Goal: Information Seeking & Learning: Learn about a topic

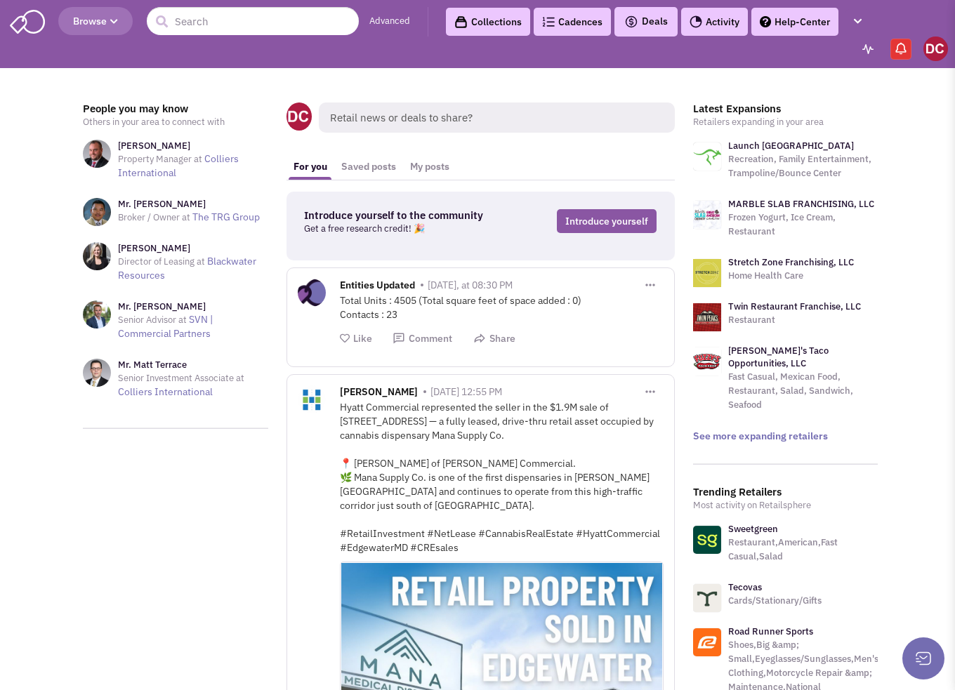
click at [114, 21] on icon "button" at bounding box center [114, 22] width 8 height 8
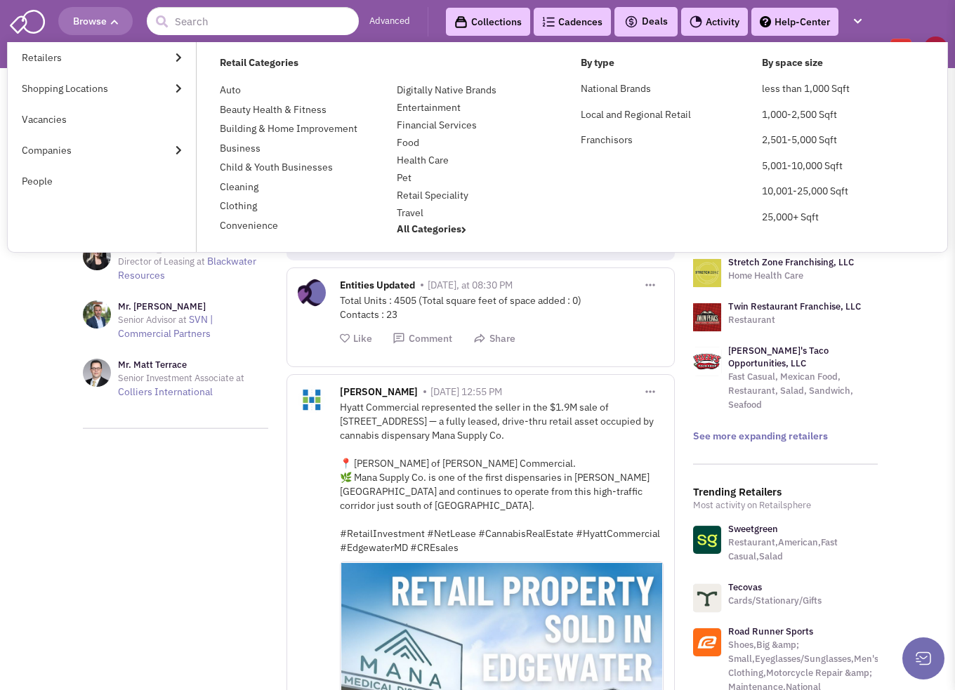
click at [114, 21] on icon "button" at bounding box center [114, 22] width 8 height 8
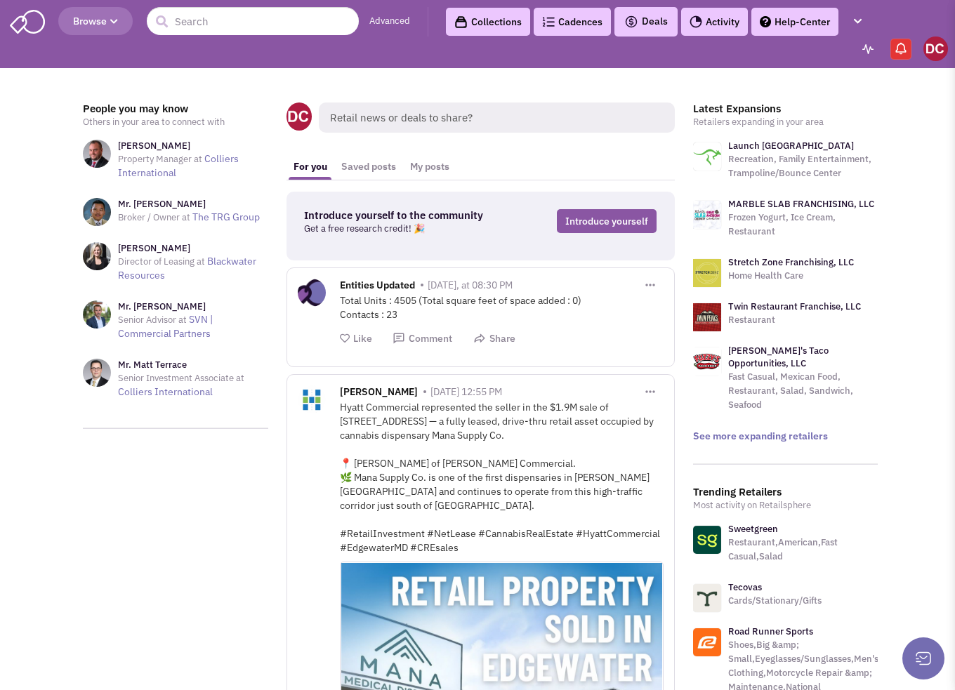
click at [484, 20] on link "Collections" at bounding box center [488, 22] width 84 height 28
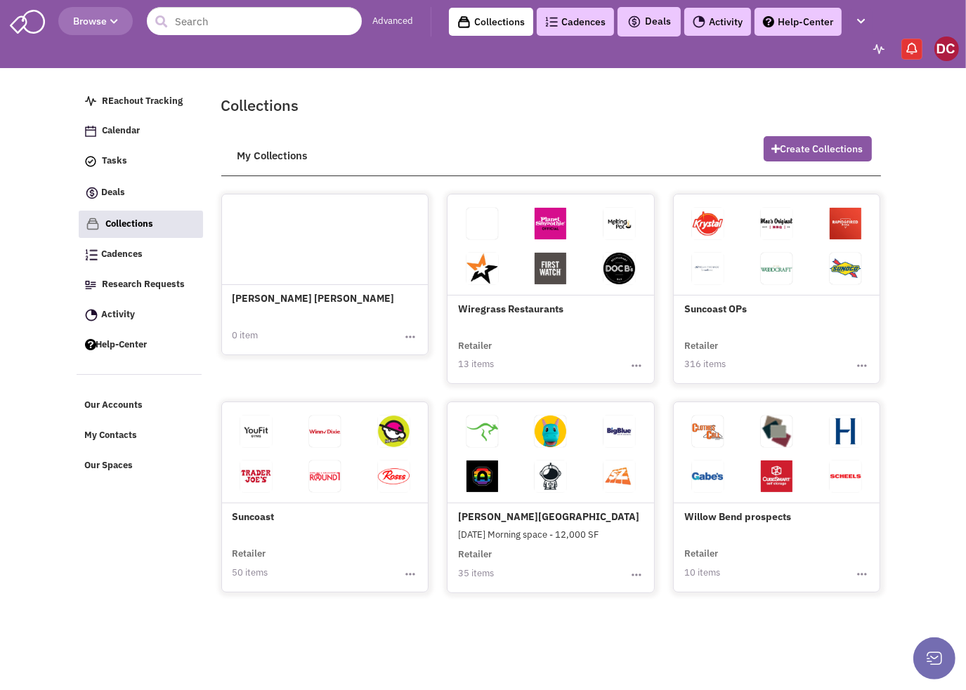
click at [0, 0] on img at bounding box center [0, 0] width 0 height 0
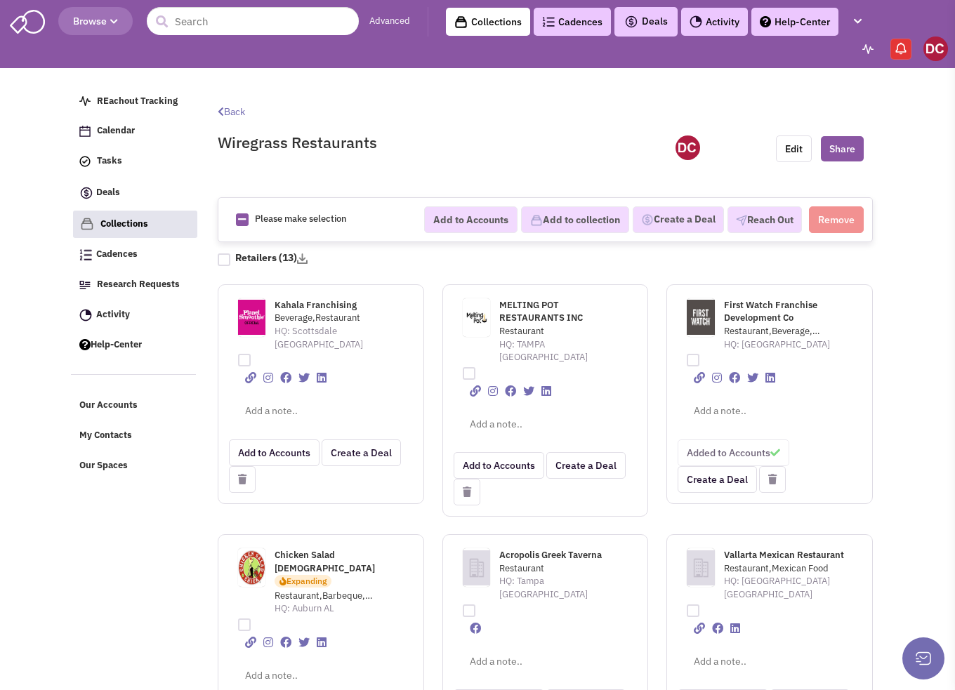
click at [570, 19] on link "Cadences 0" at bounding box center [572, 22] width 77 height 28
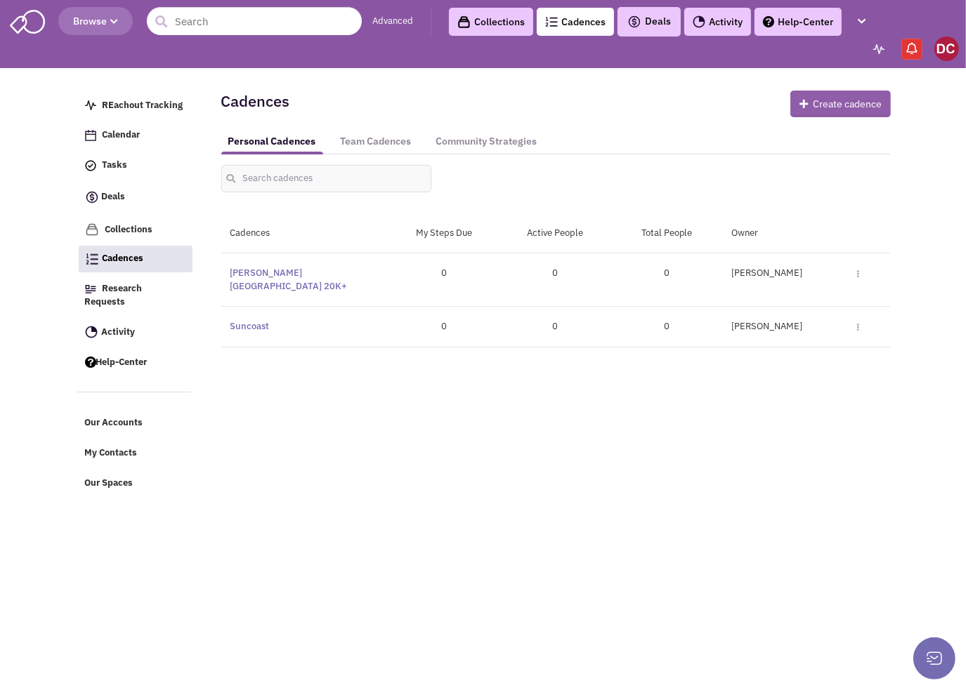
click at [801, 99] on icon "button" at bounding box center [805, 104] width 13 height 10
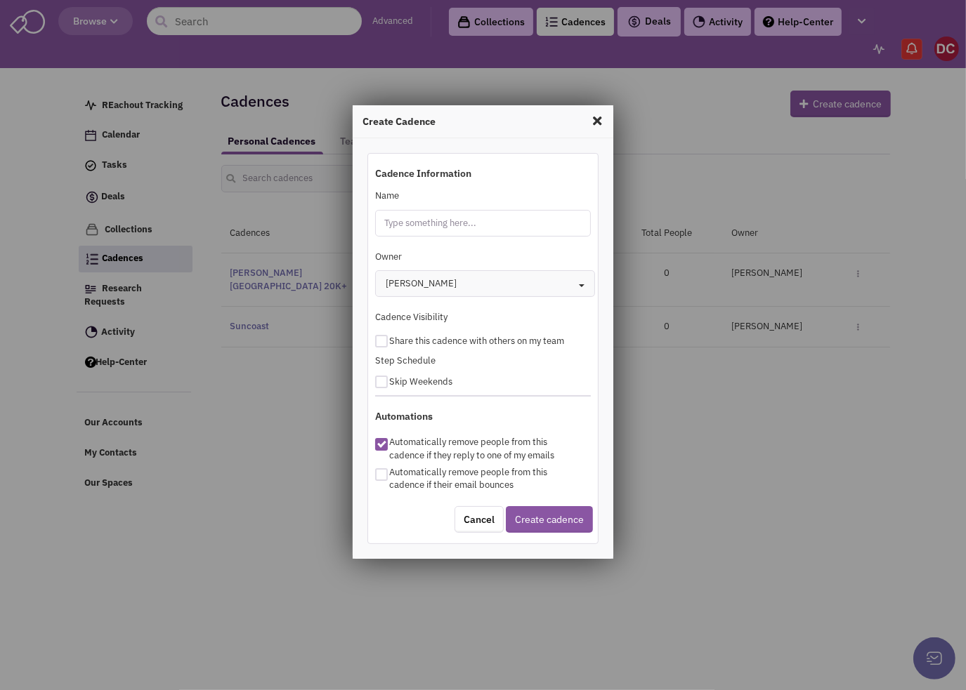
click at [483, 223] on input "Name" at bounding box center [483, 223] width 216 height 27
type input "Epperson Sit-Down Restaurants"
click at [539, 518] on button "Create cadence" at bounding box center [549, 519] width 87 height 27
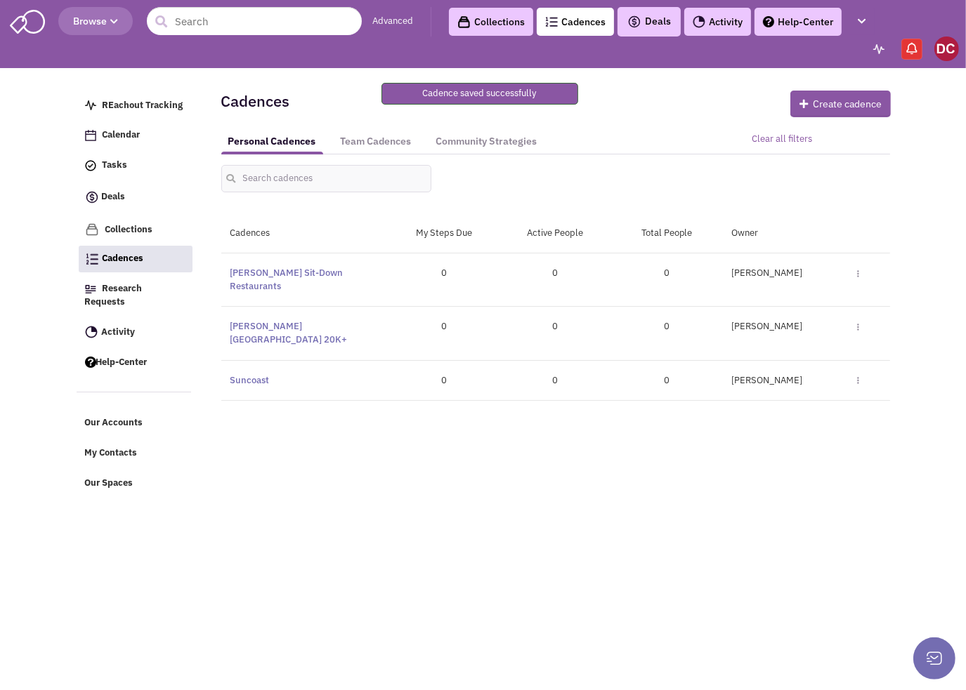
click at [858, 273] on img at bounding box center [858, 274] width 2 height 8
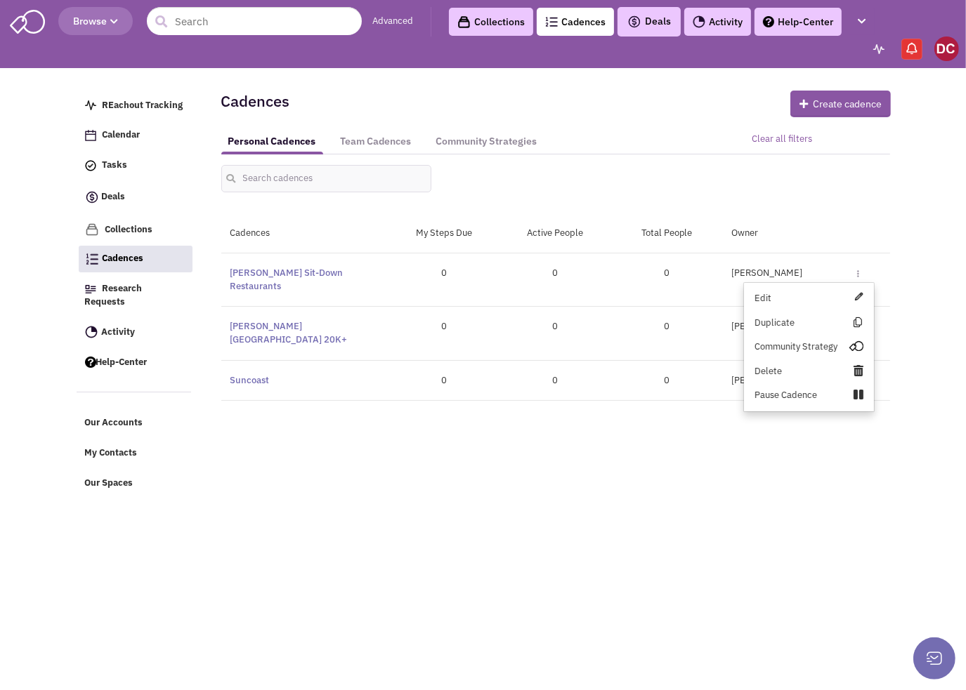
drag, startPoint x: 577, startPoint y: 526, endPoint x: 568, endPoint y: 530, distance: 9.1
click at [574, 530] on body "Browse Advanced Collections Cadences 0 Deals" at bounding box center [483, 328] width 966 height 656
click at [247, 272] on link "Epperson Sit-Down Restaurants" at bounding box center [286, 279] width 113 height 25
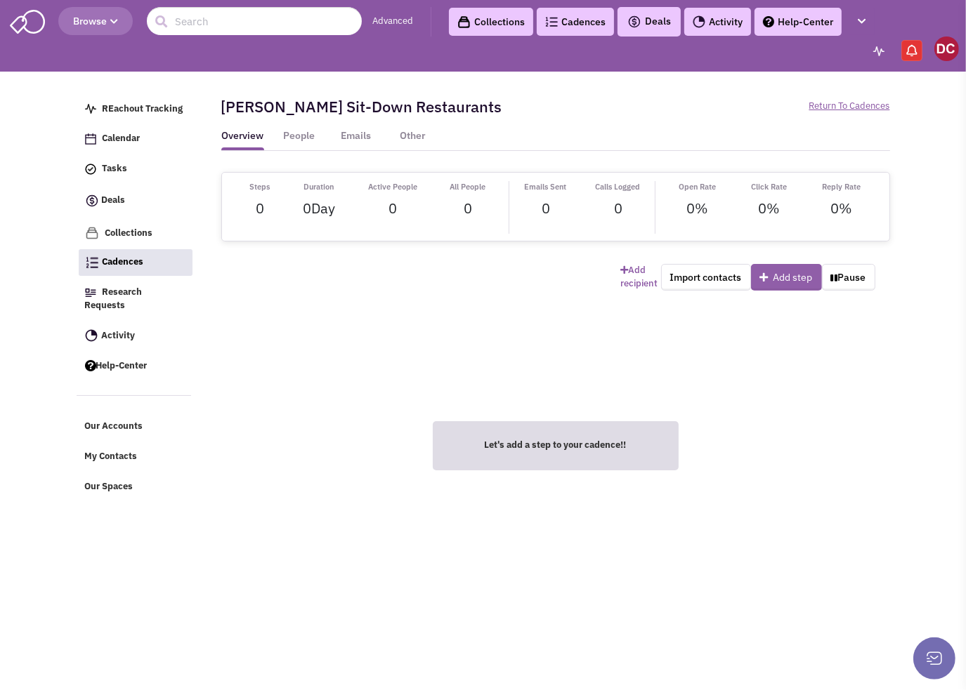
click at [761, 273] on icon at bounding box center [766, 278] width 13 height 10
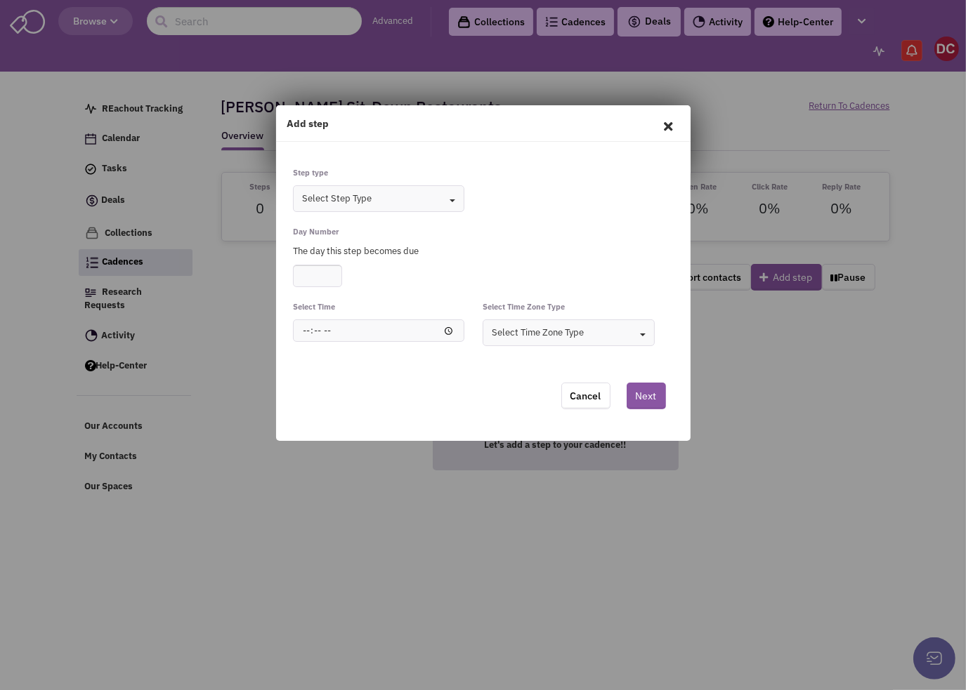
click at [457, 202] on button "Select Step Type Toggle Dropdown" at bounding box center [378, 198] width 171 height 27
click at [573, 393] on link "Cancel" at bounding box center [585, 396] width 49 height 27
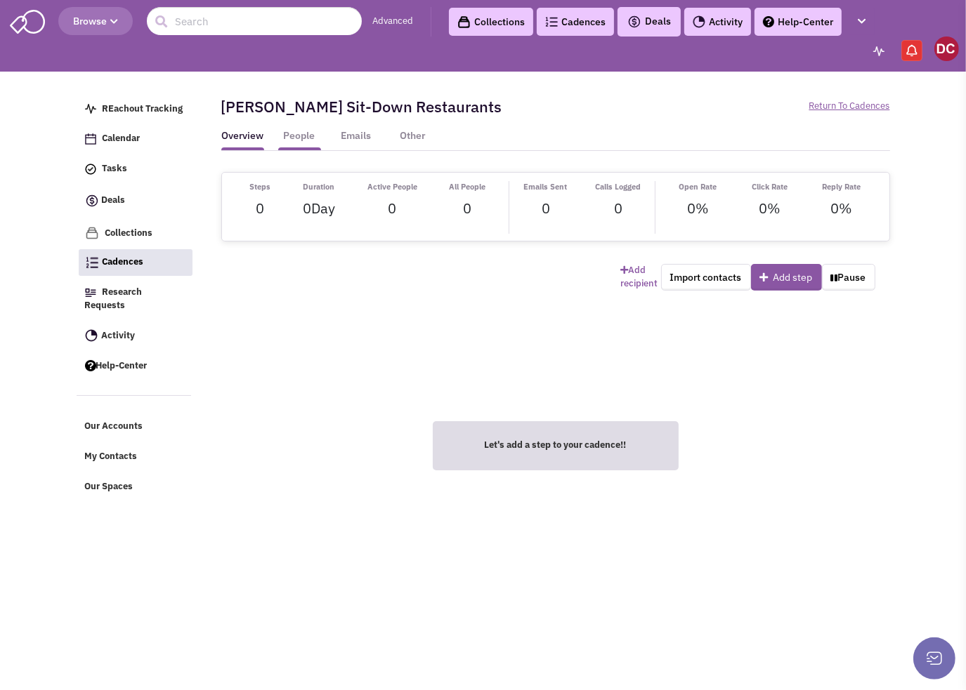
click at [302, 136] on link "People" at bounding box center [299, 139] width 43 height 21
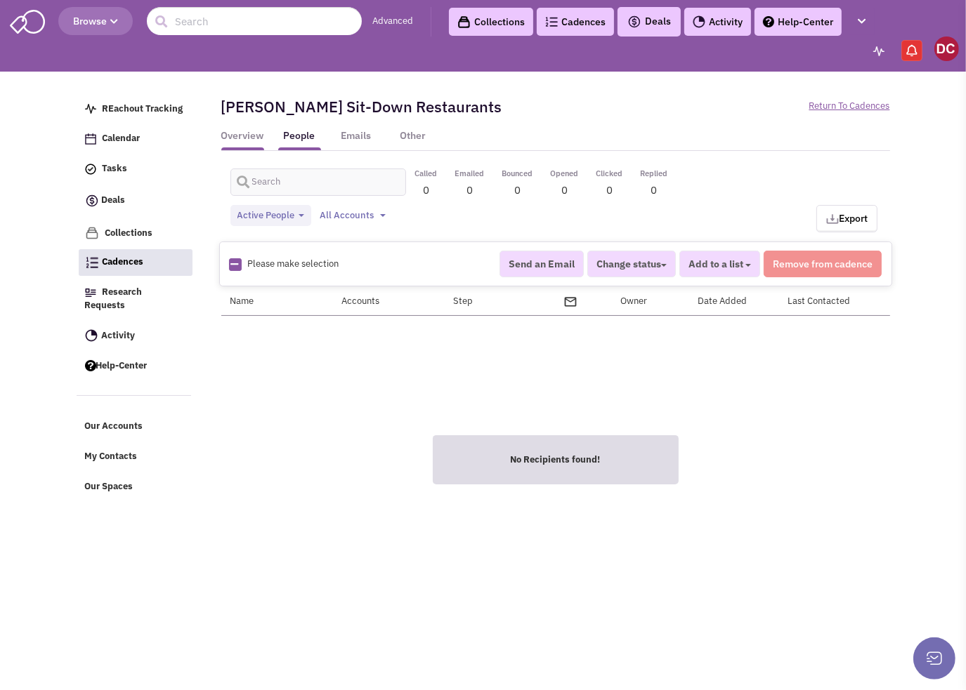
click at [250, 133] on link "Overview" at bounding box center [242, 139] width 43 height 21
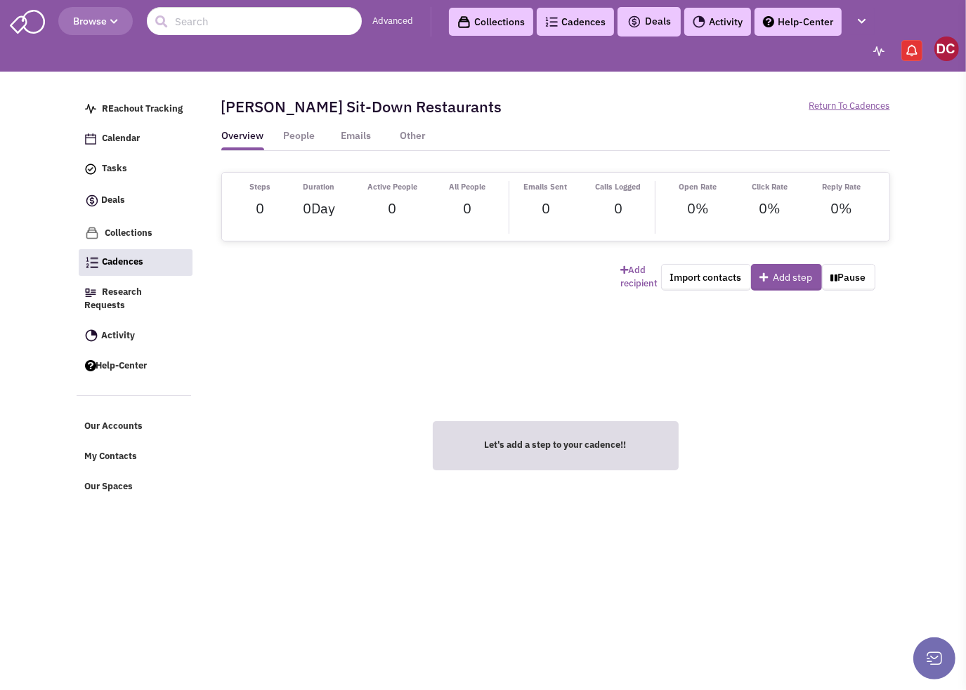
click at [563, 23] on link "Cadences 0" at bounding box center [575, 22] width 77 height 28
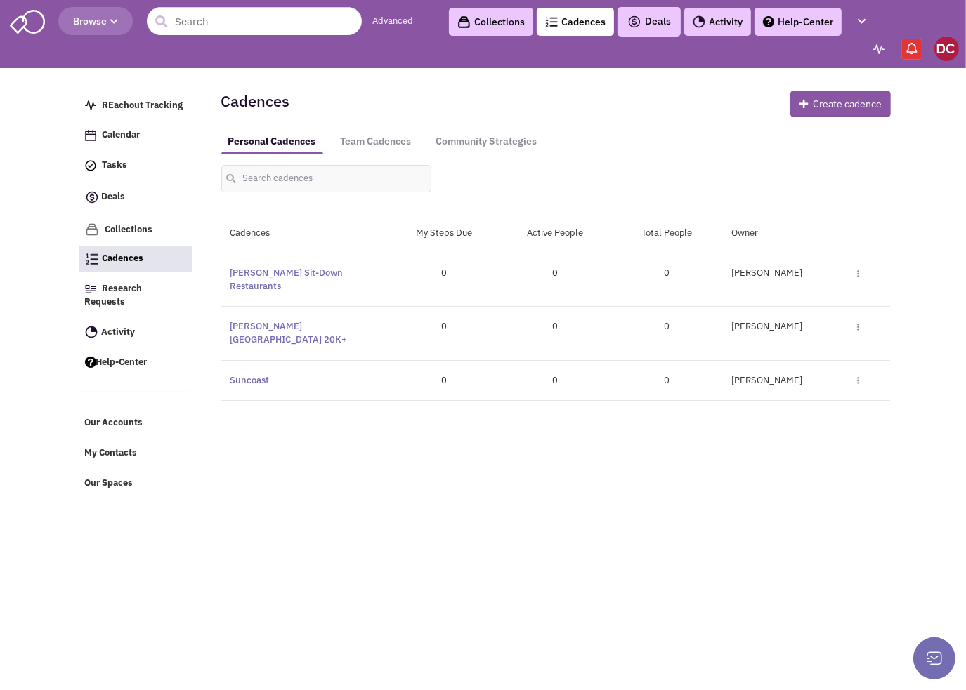
click at [818, 25] on link "Help-Center" at bounding box center [797, 22] width 87 height 28
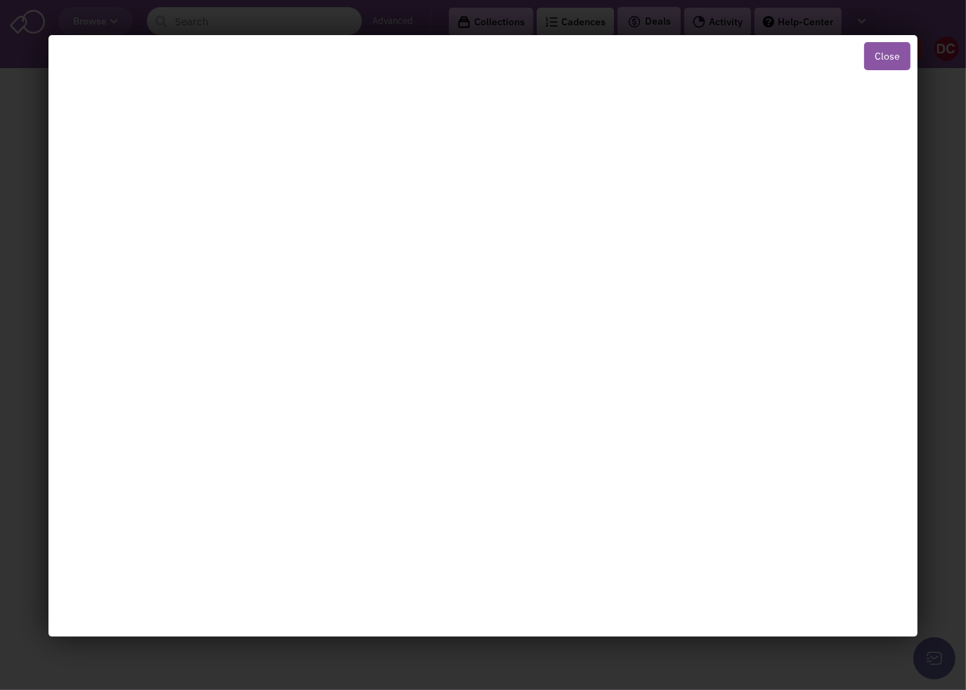
click at [887, 55] on button "Close" at bounding box center [887, 56] width 46 height 28
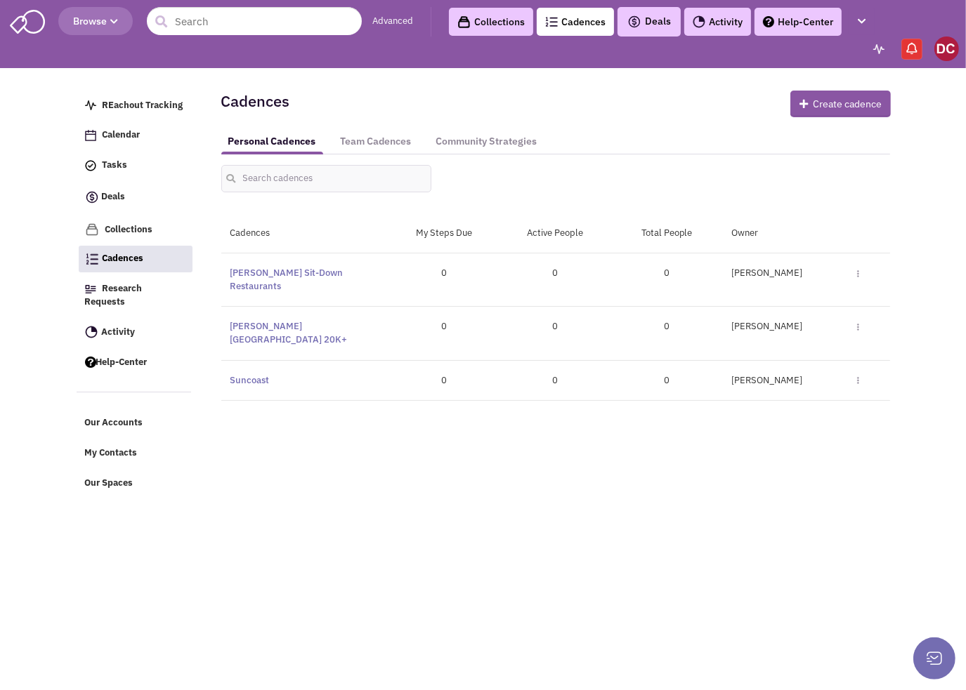
click at [823, 25] on link "Help-Center" at bounding box center [797, 22] width 87 height 28
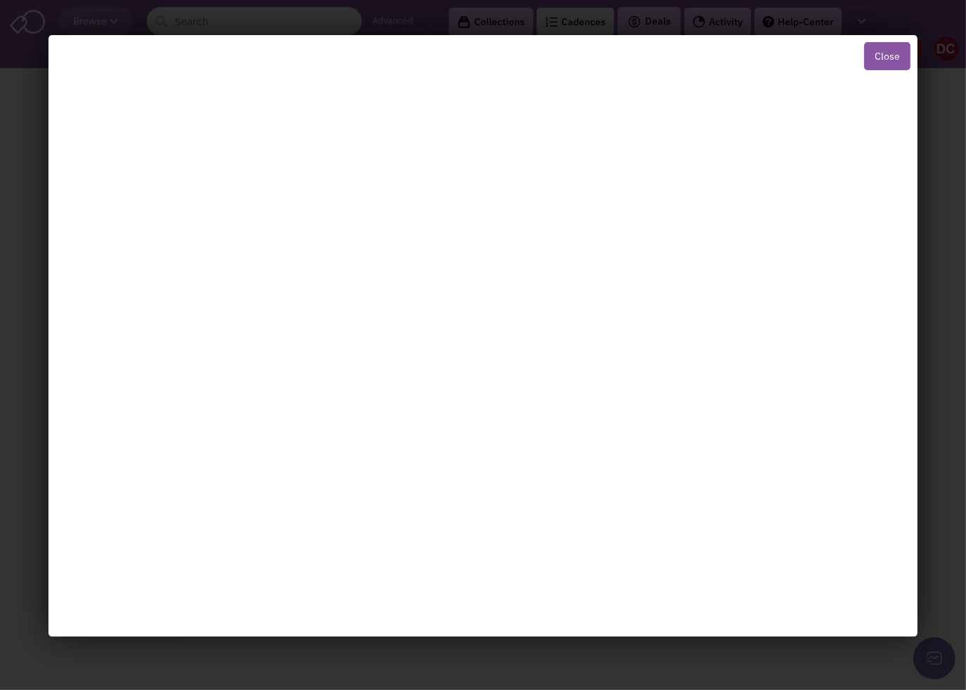
click at [875, 52] on button "Close" at bounding box center [887, 56] width 46 height 28
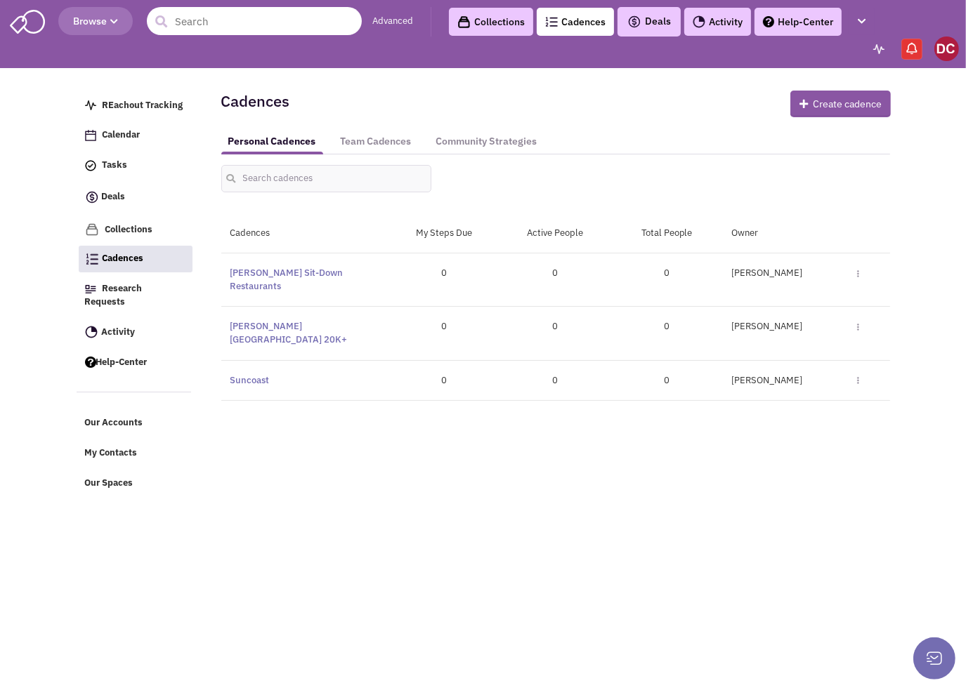
click at [292, 25] on input "text" at bounding box center [254, 21] width 215 height 28
click at [395, 19] on link "Advanced" at bounding box center [392, 21] width 41 height 13
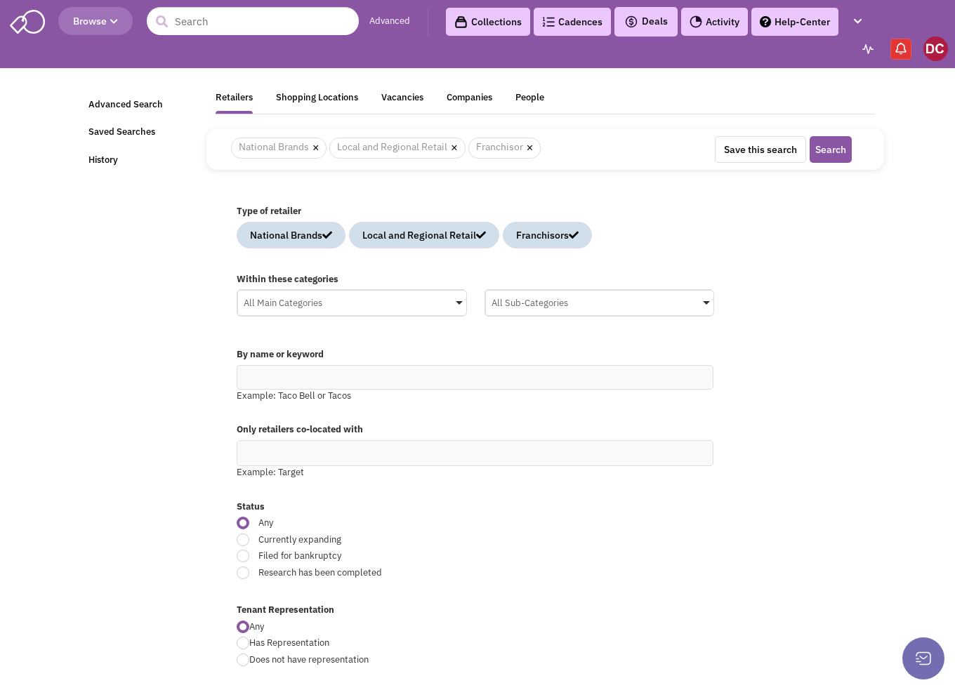
click at [459, 303] on div "All Main Categories" at bounding box center [352, 301] width 228 height 21
click at [0, 0] on input "All Main Categories No results found Main Category Select All Auto Beauty Healt…" at bounding box center [0, 0] width 0 height 0
click at [247, 362] on icon at bounding box center [250, 367] width 11 height 11
click at [247, 341] on input "All Main Categories No results found Main Category Select All Auto Beauty Healt…" at bounding box center [352, 330] width 217 height 20
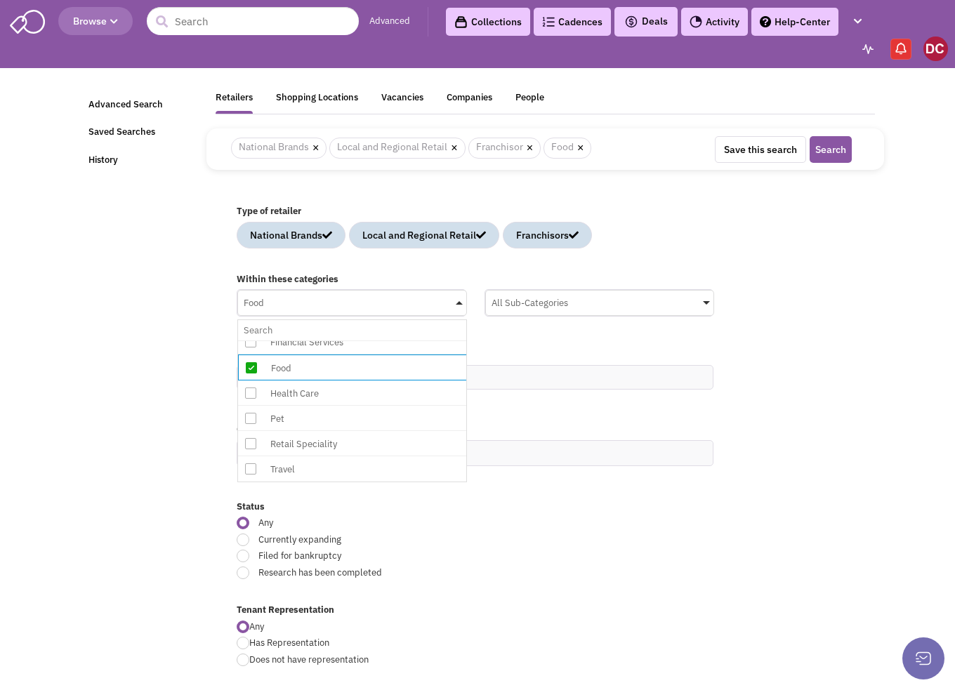
click at [458, 301] on span at bounding box center [459, 303] width 7 height 4
click at [458, 320] on input "Food No results found Main Category Select All Auto Beauty Health & Fitness Bui…" at bounding box center [352, 330] width 217 height 20
click at [705, 297] on div "All Sub-Categories" at bounding box center [600, 301] width 228 height 21
click at [0, 0] on input "All Sub-Categories No results found Sub Category Select All American Asian Bage…" at bounding box center [0, 0] width 0 height 0
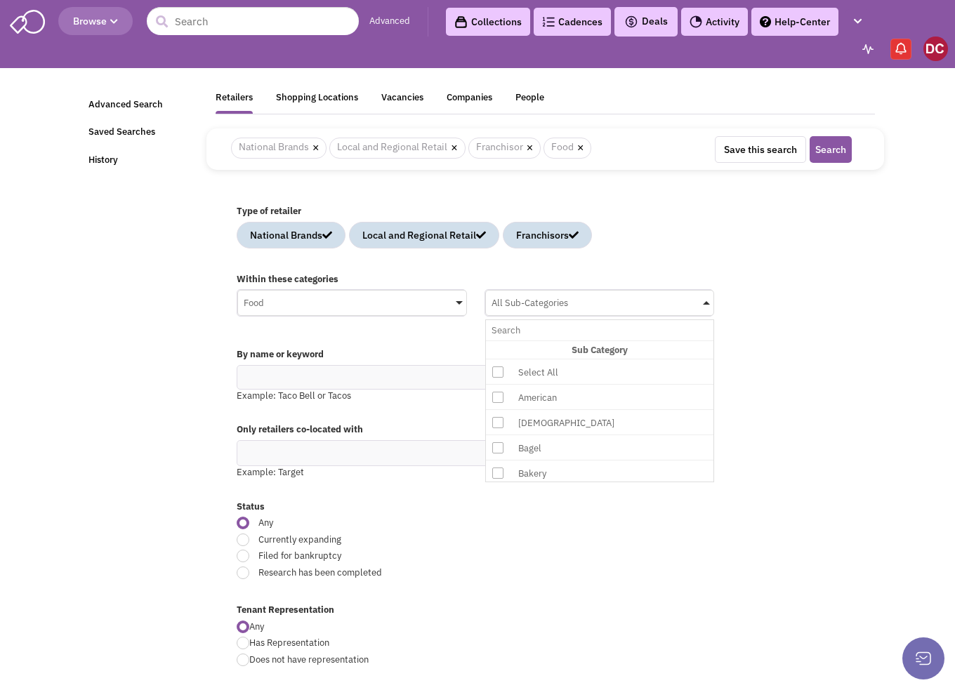
click at [499, 394] on icon at bounding box center [497, 397] width 11 height 11
click at [499, 341] on input "All Sub-Categories No results found Sub Category Select All American Asian Bage…" at bounding box center [600, 330] width 217 height 20
click at [494, 421] on icon at bounding box center [497, 423] width 11 height 11
click at [494, 341] on input "American No results found Sub Category Select All American Asian Bagel Bakery B…" at bounding box center [600, 330] width 217 height 20
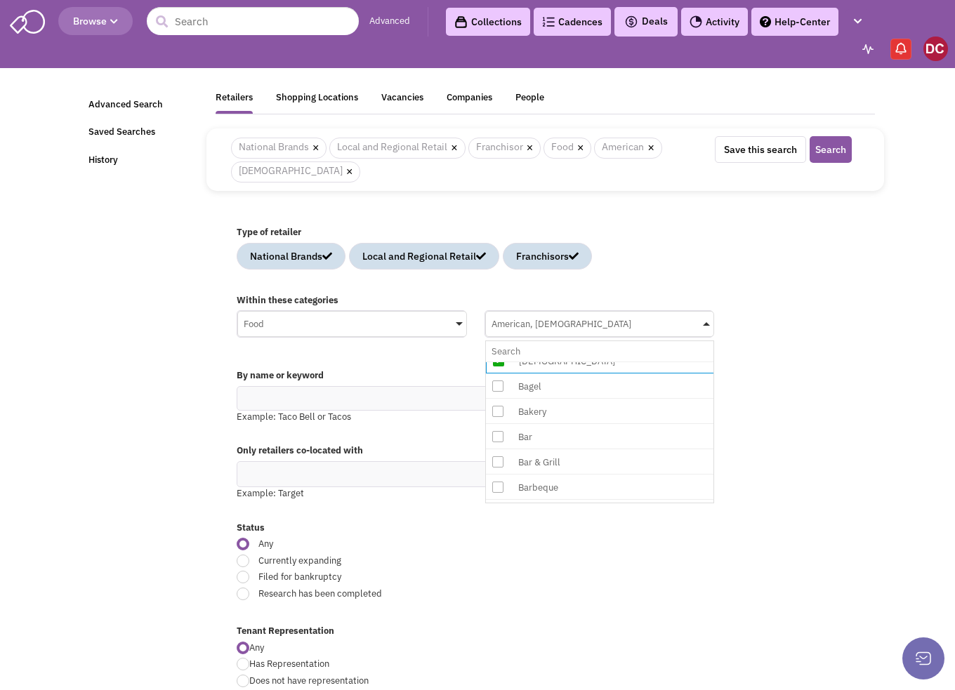
scroll to position [112, 0]
click at [500, 408] on icon at bounding box center [497, 408] width 11 height 11
click at [500, 362] on input "American, Asian No results found Sub Category Select All American Asian Bagel B…" at bounding box center [600, 351] width 217 height 20
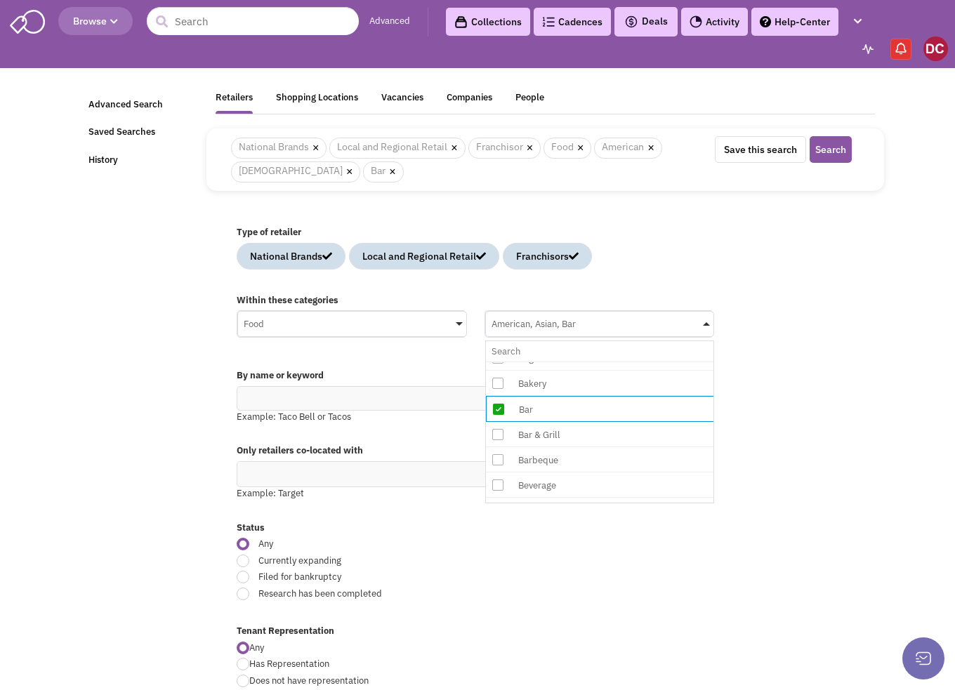
drag, startPoint x: 502, startPoint y: 432, endPoint x: 497, endPoint y: 443, distance: 11.9
click at [502, 433] on icon at bounding box center [497, 434] width 11 height 11
click at [502, 362] on input "American, Asian, Bar No results found Sub Category Select All American Asian Ba…" at bounding box center [600, 351] width 217 height 20
drag, startPoint x: 499, startPoint y: 454, endPoint x: 504, endPoint y: 461, distance: 9.2
click at [499, 455] on icon at bounding box center [497, 460] width 11 height 11
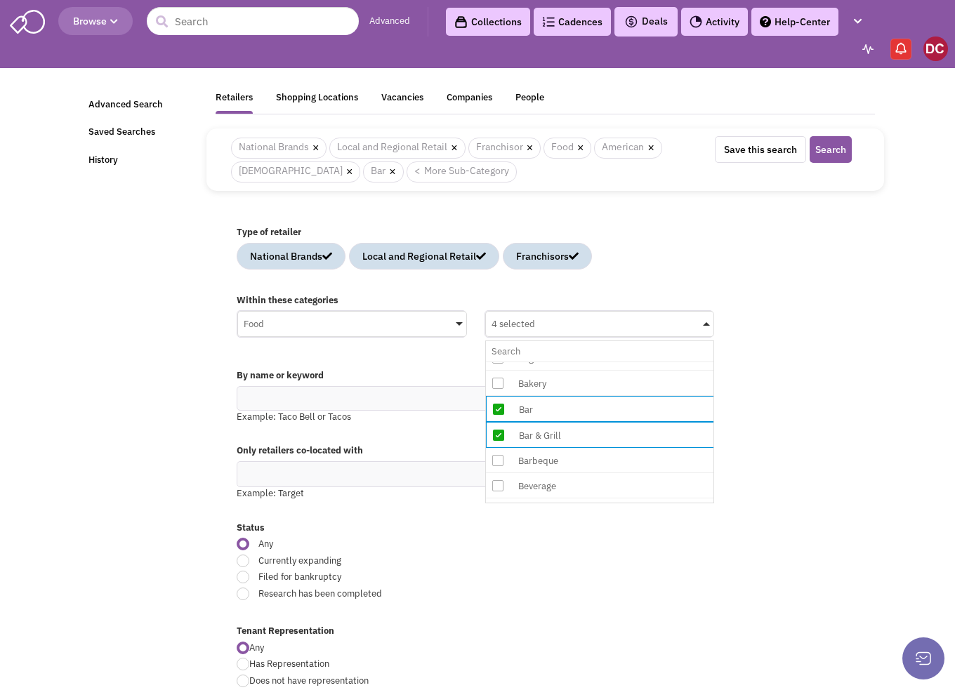
click at [499, 362] on input "4 selected No results found Sub Category Select All American Asian Bagel Bakery…" at bounding box center [600, 351] width 217 height 20
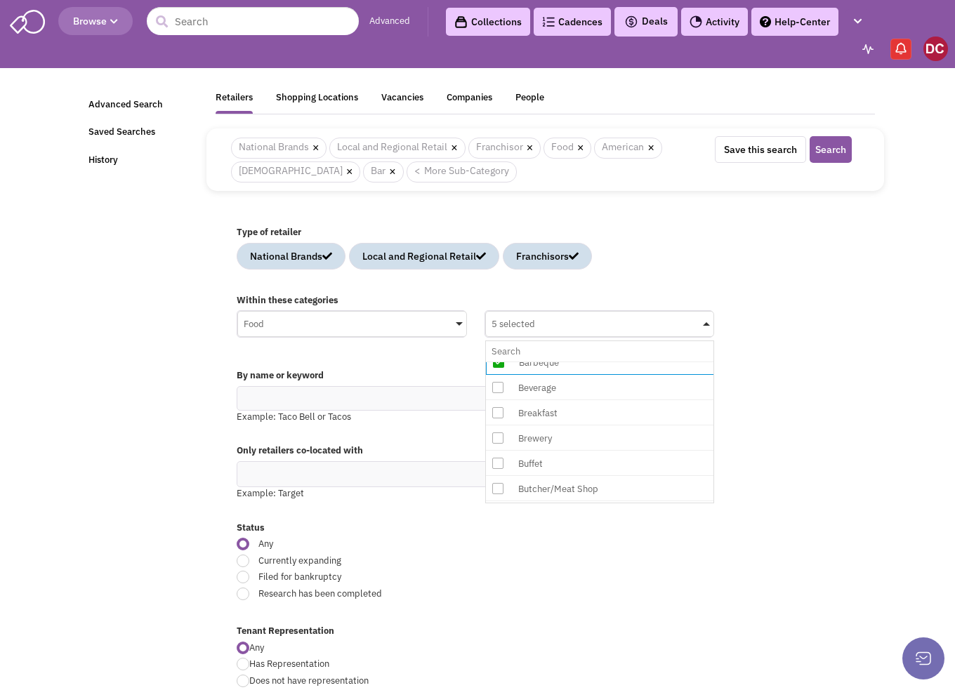
scroll to position [225, 0]
click at [499, 395] on icon at bounding box center [497, 399] width 11 height 11
click at [499, 362] on input "5 selected No results found Sub Category Select All American Asian Bagel Bakery…" at bounding box center [600, 351] width 217 height 20
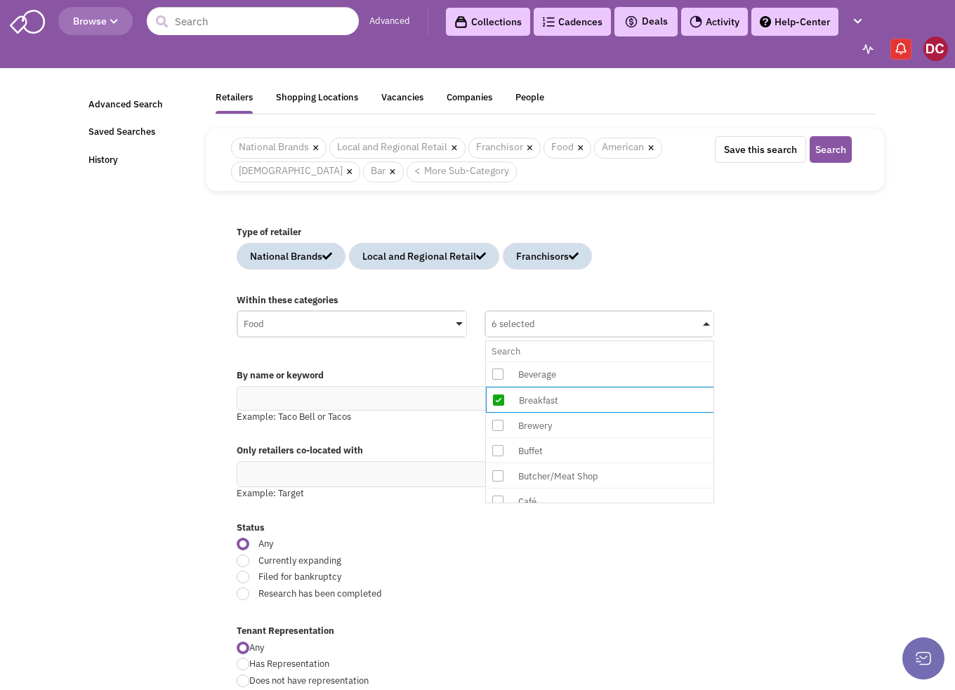
click at [500, 420] on icon at bounding box center [497, 425] width 11 height 11
click at [500, 362] on input "6 selected No results found Sub Category Select All American Asian Bagel Bakery…" at bounding box center [600, 351] width 217 height 20
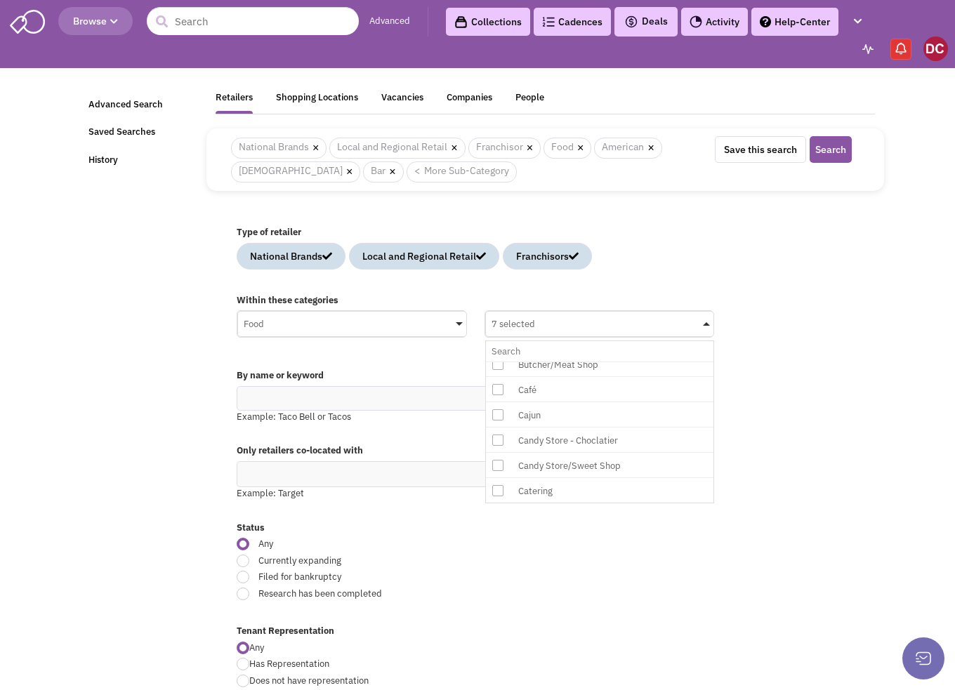
click at [500, 385] on icon at bounding box center [497, 389] width 11 height 11
click at [500, 362] on input "7 selected No results found Sub Category Select All American Asian Bagel Bakery…" at bounding box center [600, 351] width 217 height 20
click at [499, 410] on icon at bounding box center [497, 415] width 11 height 11
click at [499, 362] on input "8 selected No results found Sub Category Select All American Asian Bagel Bakery…" at bounding box center [600, 351] width 217 height 20
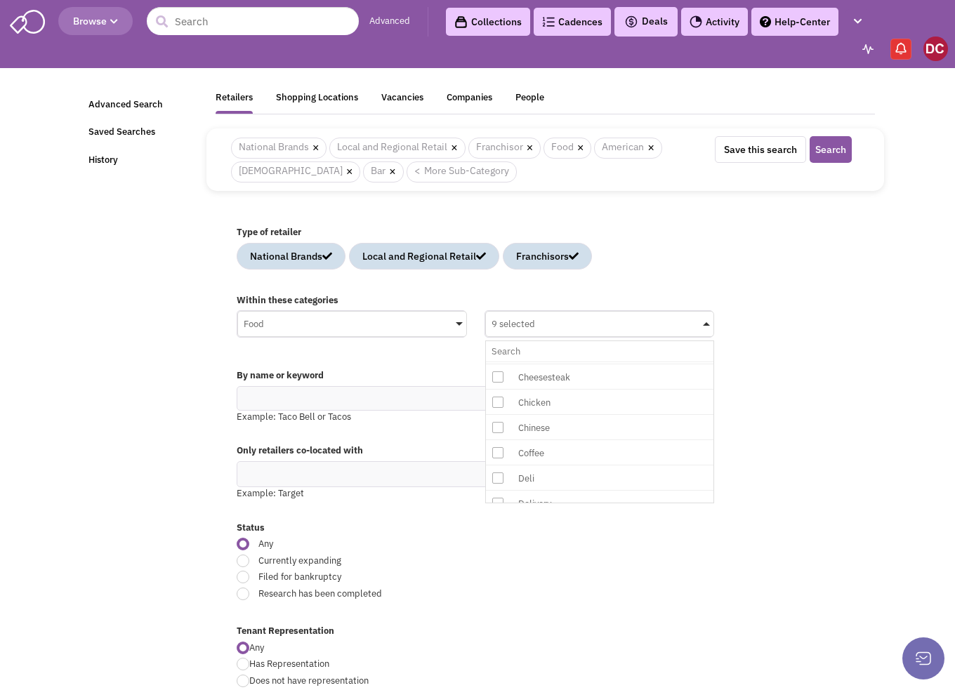
click at [498, 397] on icon at bounding box center [497, 402] width 11 height 11
click at [498, 362] on input "9 selected No results found Sub Category Select All American Asian Bagel Bakery…" at bounding box center [600, 351] width 217 height 20
click at [500, 423] on icon at bounding box center [497, 428] width 11 height 11
click at [500, 362] on input "10 selected No results found Sub Category Select All American Asian Bagel Baker…" at bounding box center [600, 351] width 217 height 20
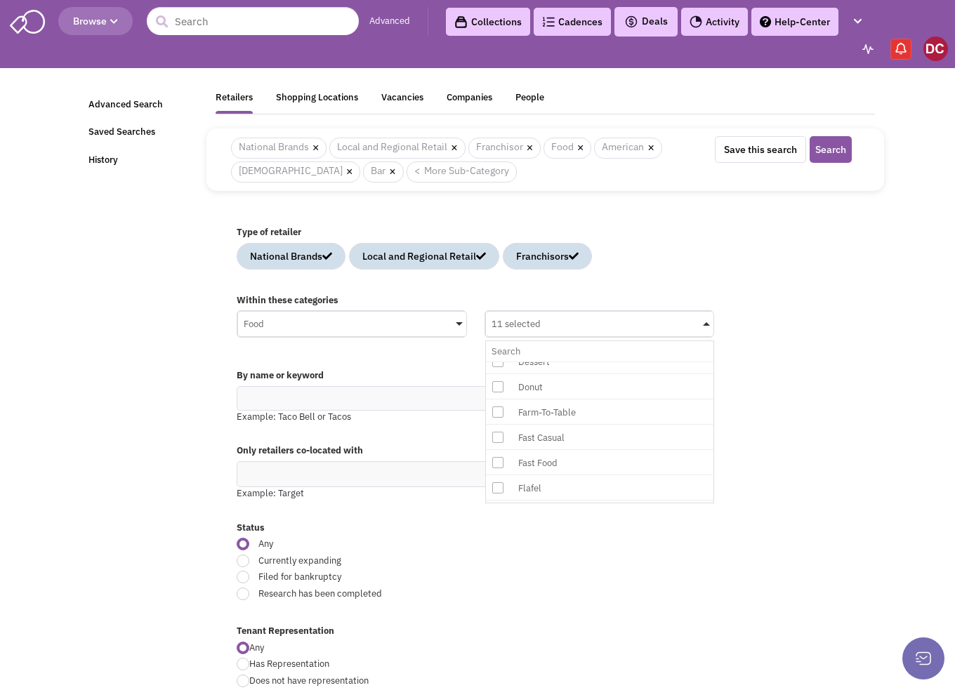
click at [498, 407] on icon at bounding box center [497, 412] width 11 height 11
click at [498, 362] on input "11 selected No results found Sub Category Select All American Asian Bagel Baker…" at bounding box center [600, 351] width 217 height 20
click at [499, 433] on icon at bounding box center [497, 438] width 11 height 11
click at [499, 362] on input "12 selected No results found Sub Category Select All American Asian Bagel Baker…" at bounding box center [600, 351] width 217 height 20
click at [497, 459] on icon at bounding box center [497, 464] width 11 height 11
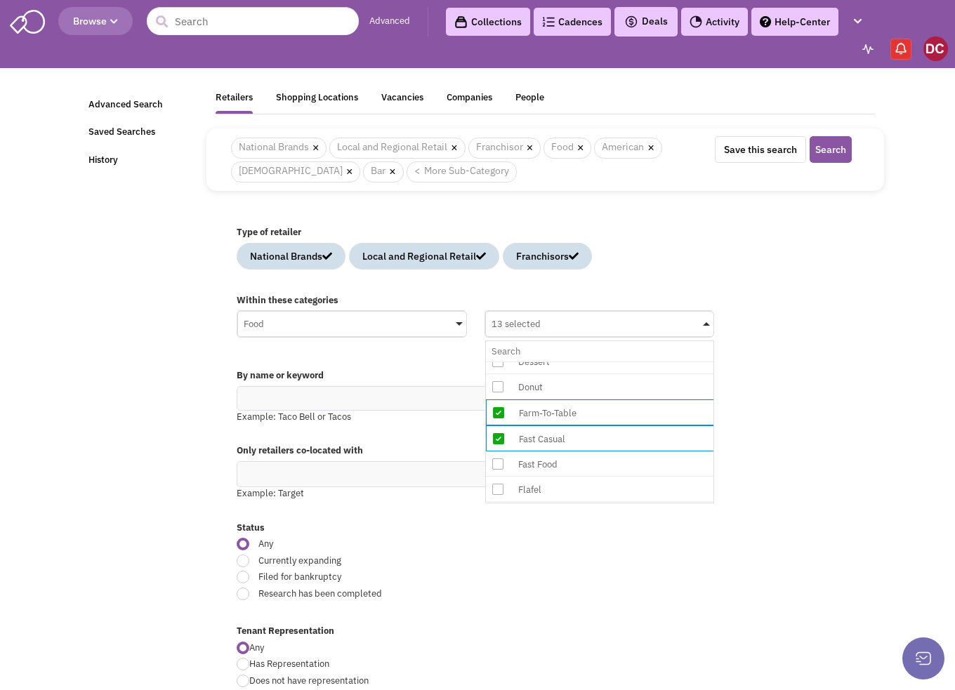
click at [497, 362] on input "13 selected No results found Sub Category Select All American Asian Bagel Baker…" at bounding box center [600, 351] width 217 height 20
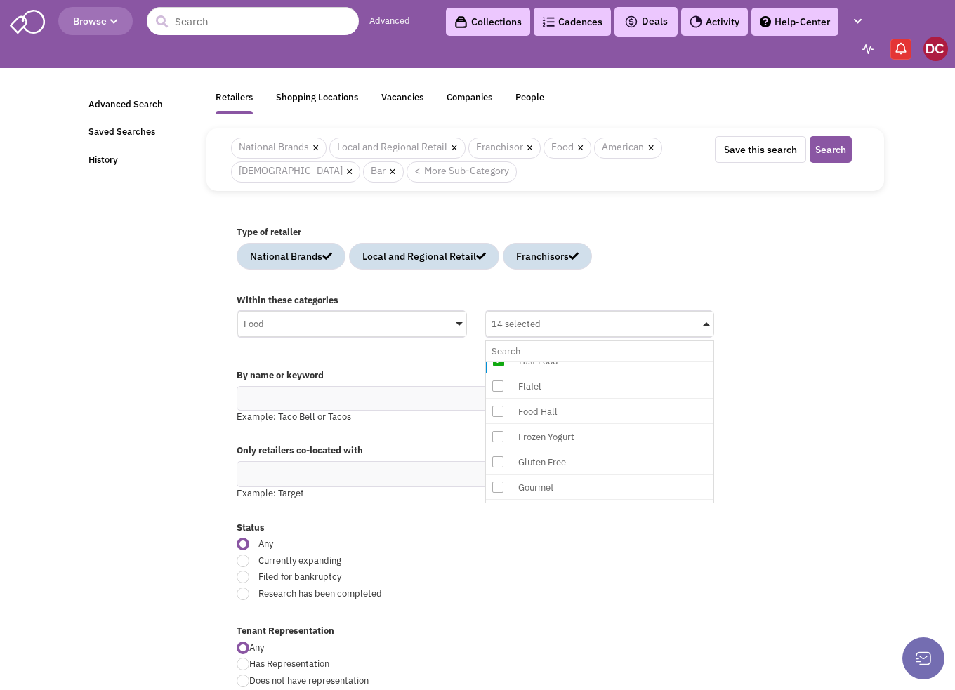
scroll to position [759, 0]
click at [500, 398] on icon at bounding box center [497, 403] width 11 height 11
click at [500, 362] on input "14 selected No results found Sub Category Select All American Asian Bagel Baker…" at bounding box center [600, 351] width 217 height 20
click at [499, 398] on icon at bounding box center [498, 403] width 11 height 11
click at [499, 362] on input "15 selected No results found Sub Category Select All American Asian Bagel Baker…" at bounding box center [600, 351] width 217 height 20
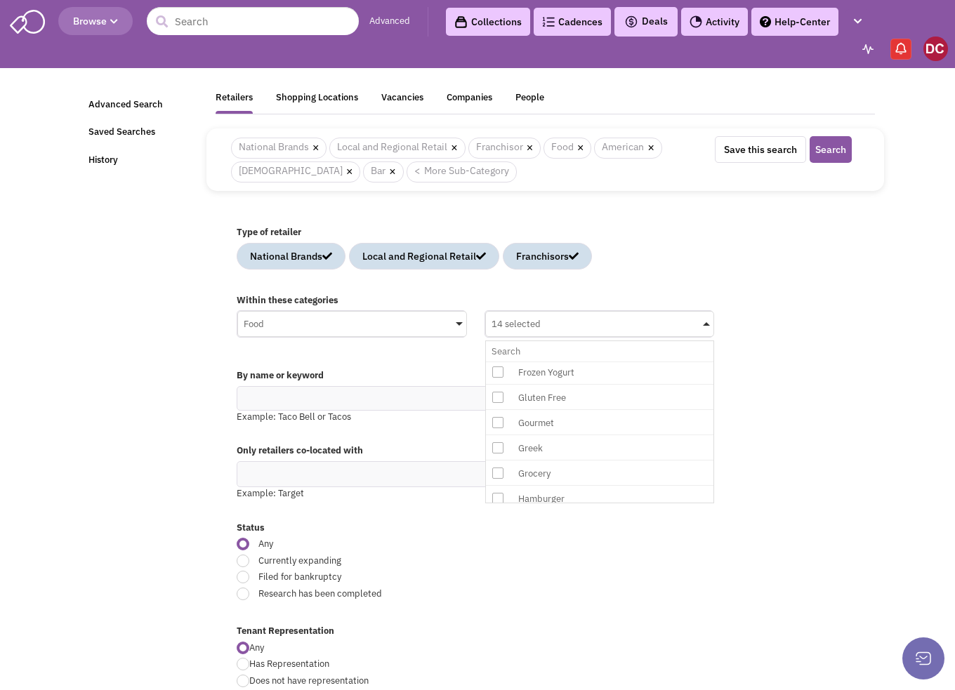
scroll to position [843, 0]
click at [494, 389] on icon at bounding box center [497, 394] width 11 height 11
click at [494, 362] on input "14 selected No results found Sub Category Select All American Asian Bagel Baker…" at bounding box center [600, 351] width 217 height 20
click at [499, 415] on icon at bounding box center [497, 420] width 11 height 11
click at [499, 362] on input "15 selected No results found Sub Category Select All American Asian Bagel Baker…" at bounding box center [600, 351] width 217 height 20
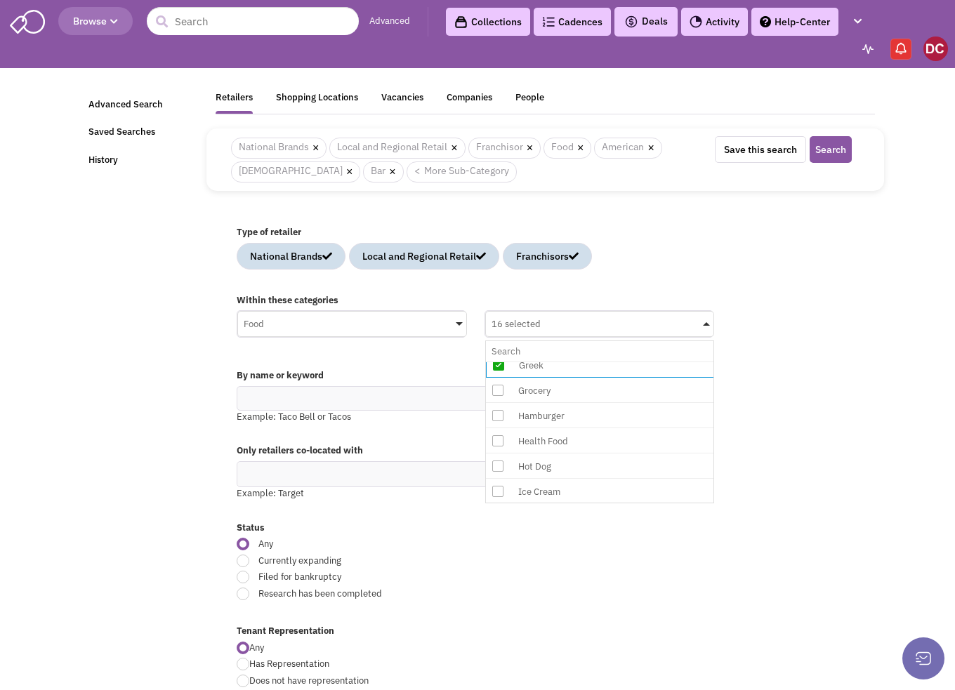
scroll to position [927, 0]
click at [494, 382] on icon at bounding box center [497, 387] width 11 height 11
click at [494, 362] on input "16 selected No results found Sub Category Select All American Asian Bagel Baker…" at bounding box center [600, 351] width 217 height 20
click at [502, 408] on icon at bounding box center [497, 413] width 11 height 11
click at [502, 362] on input "17 selected No results found Sub Category Select All American Asian Bagel Baker…" at bounding box center [600, 351] width 217 height 20
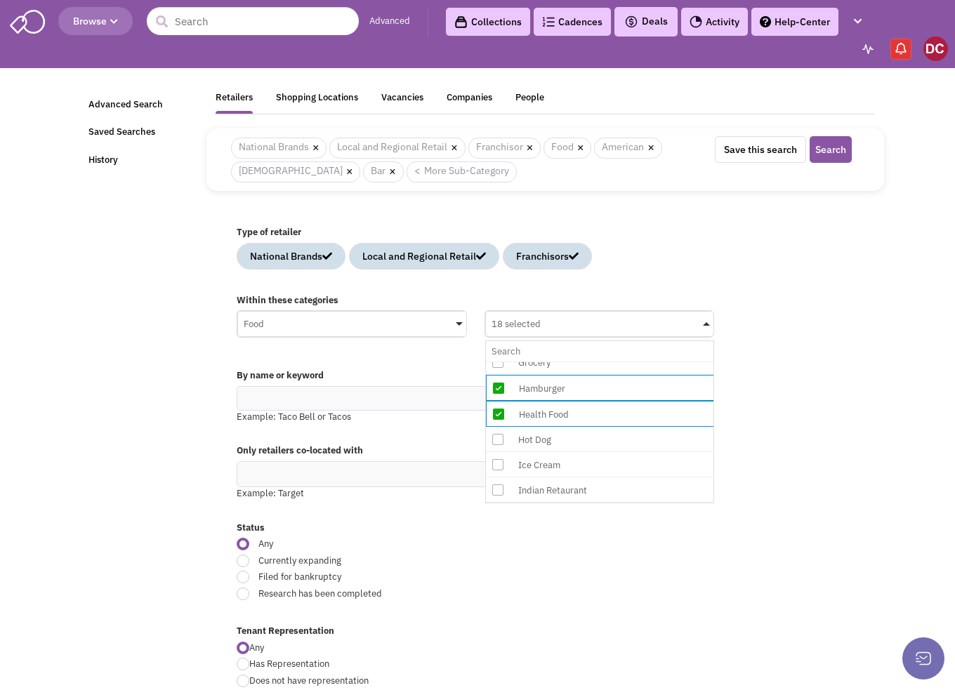
click at [503, 459] on icon at bounding box center [497, 464] width 11 height 11
click at [503, 362] on input "18 selected No results found Sub Category Select All American Asian Bagel Baker…" at bounding box center [600, 351] width 217 height 20
click at [500, 382] on icon at bounding box center [497, 387] width 11 height 11
click at [500, 362] on input "19 selected No results found Sub Category Select All American Asian Bagel Baker…" at bounding box center [600, 351] width 217 height 20
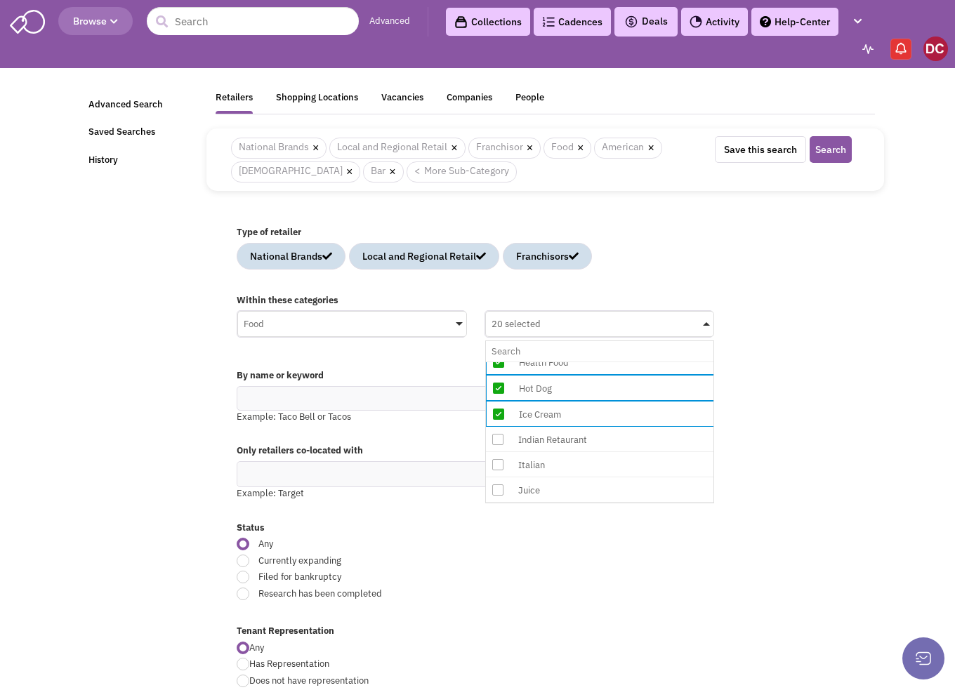
click at [498, 409] on icon at bounding box center [498, 414] width 11 height 11
click at [498, 362] on input "20 selected No results found Sub Category Select All American Asian Bagel Baker…" at bounding box center [600, 351] width 217 height 20
click at [498, 433] on icon at bounding box center [497, 438] width 11 height 11
click at [498, 362] on input "19 selected No results found Sub Category Select All American Asian Bagel Baker…" at bounding box center [600, 351] width 217 height 20
click at [502, 459] on icon at bounding box center [497, 464] width 11 height 11
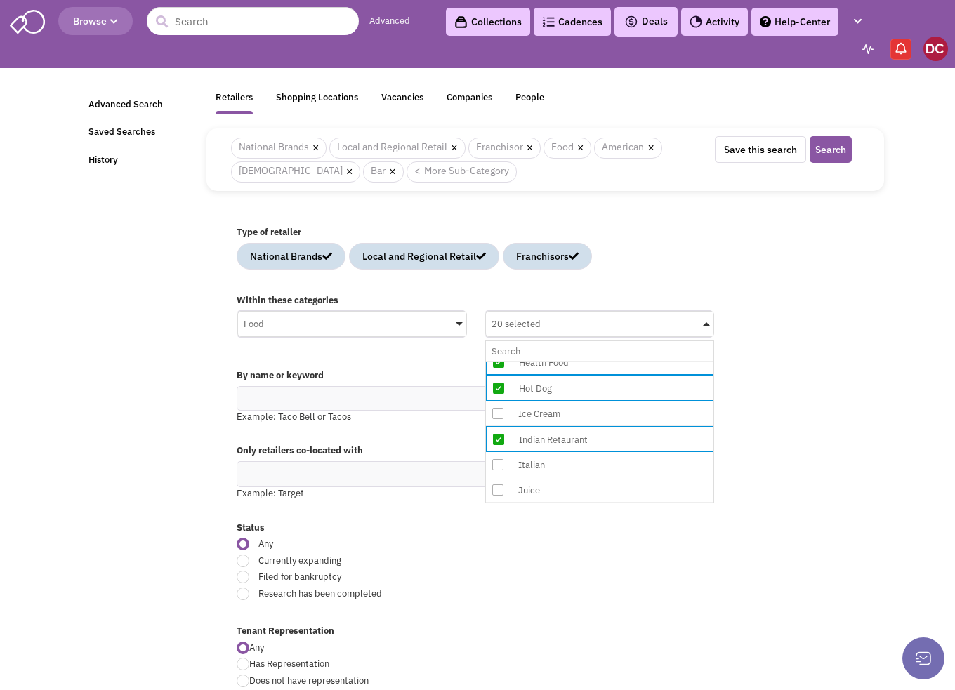
click at [502, 362] on input "20 selected No results found Sub Category Select All American Asian Bagel Baker…" at bounding box center [600, 351] width 217 height 20
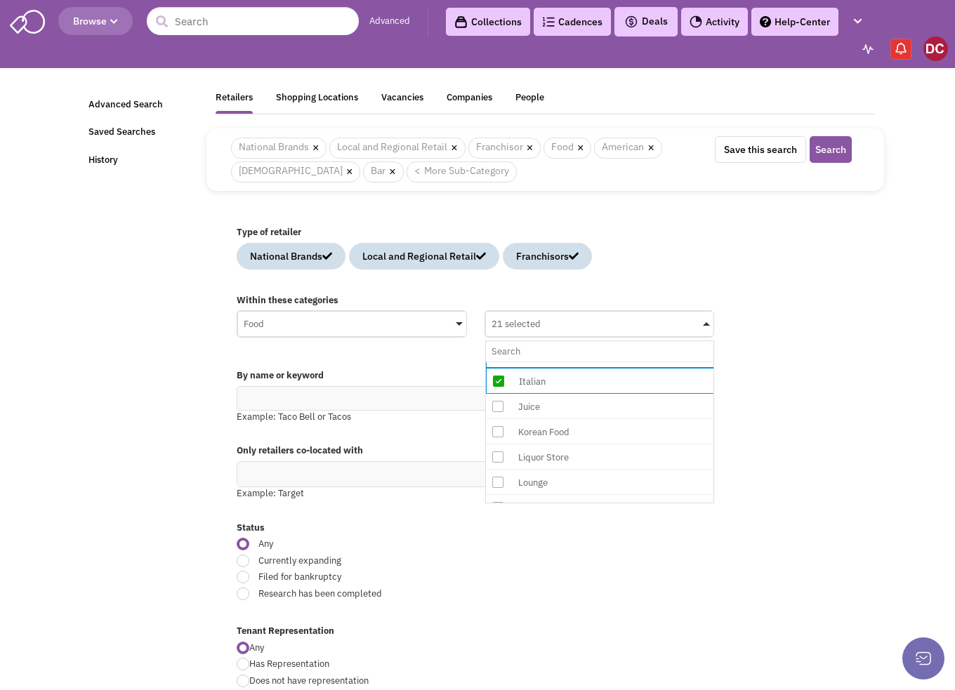
scroll to position [1092, 0]
click at [497, 398] on icon at bounding box center [497, 403] width 11 height 11
click at [497, 362] on input "21 selected No results found Sub Category Select All American Asian Bagel Baker…" at bounding box center [600, 351] width 217 height 20
click at [497, 424] on icon at bounding box center [497, 429] width 11 height 11
click at [497, 362] on input "22 selected No results found Sub Category Select All American Asian Bagel Baker…" at bounding box center [600, 351] width 217 height 20
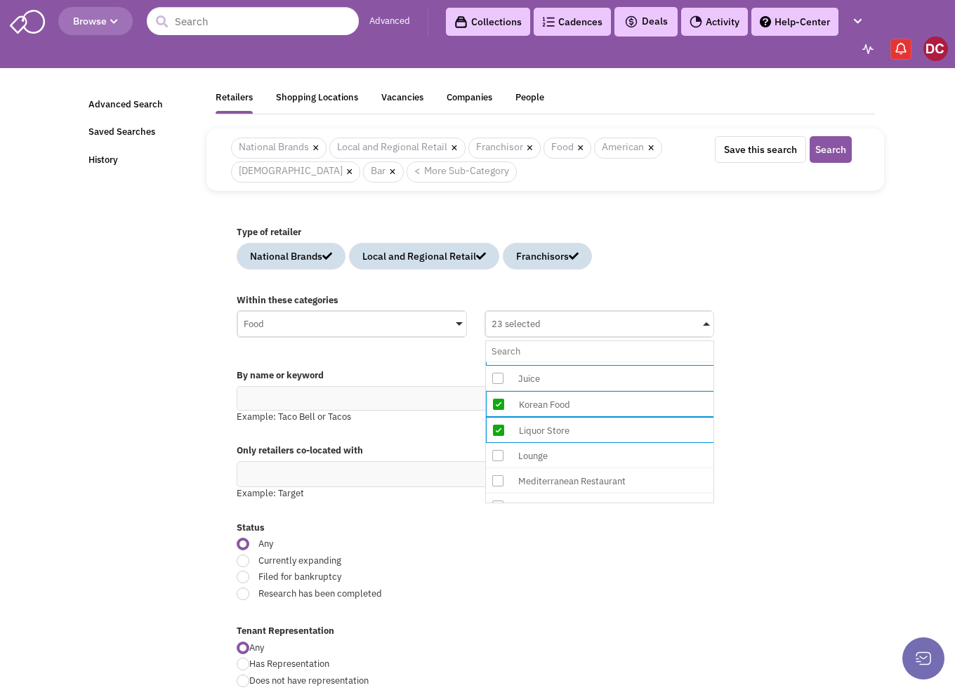
click at [502, 476] on icon at bounding box center [497, 481] width 11 height 11
click at [502, 362] on input "23 selected No results found Sub Category Select All American Asian Bagel Baker…" at bounding box center [600, 351] width 217 height 20
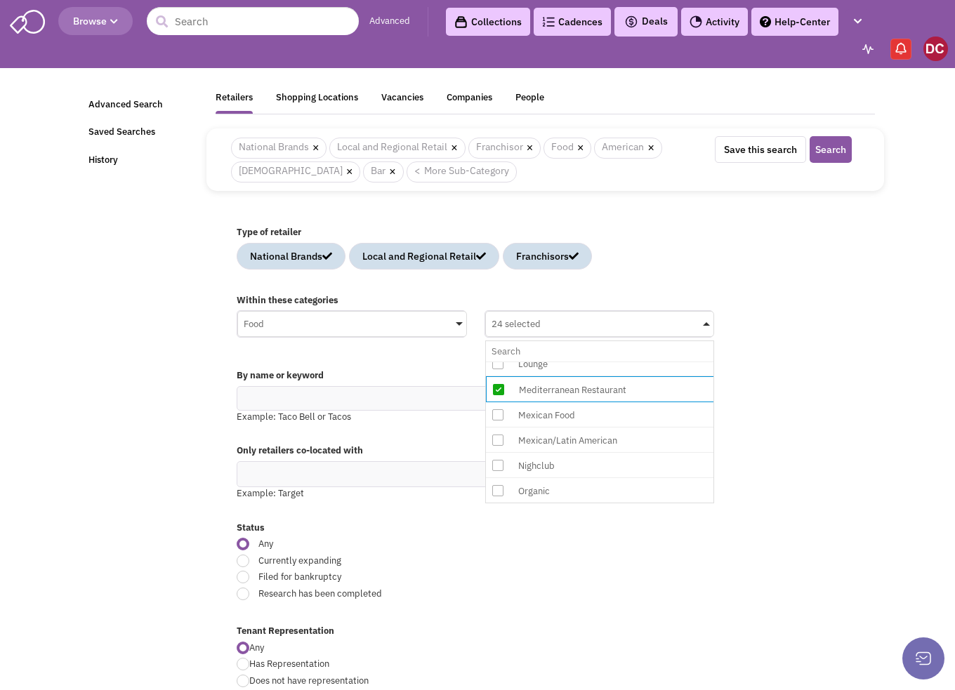
scroll to position [1204, 0]
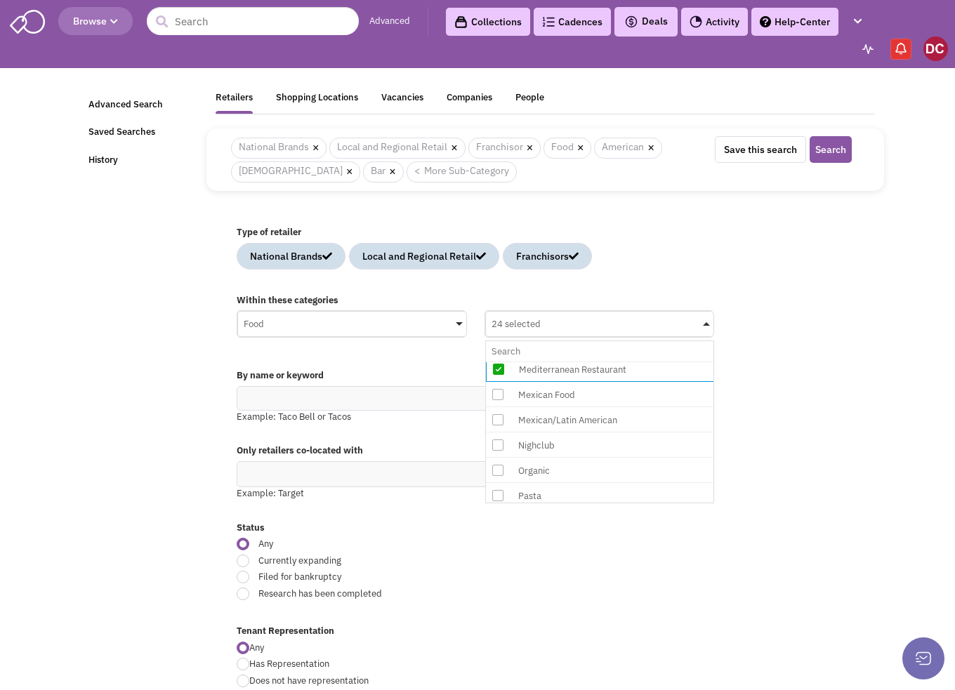
click at [495, 389] on icon at bounding box center [497, 394] width 11 height 11
click at [495, 362] on input "24 selected No results found Sub Category Select All American Asian Bagel Baker…" at bounding box center [600, 351] width 217 height 20
click at [496, 415] on icon at bounding box center [497, 420] width 11 height 11
click at [496, 362] on input "25 selected No results found Sub Category Select All American Asian Bagel Baker…" at bounding box center [600, 351] width 217 height 20
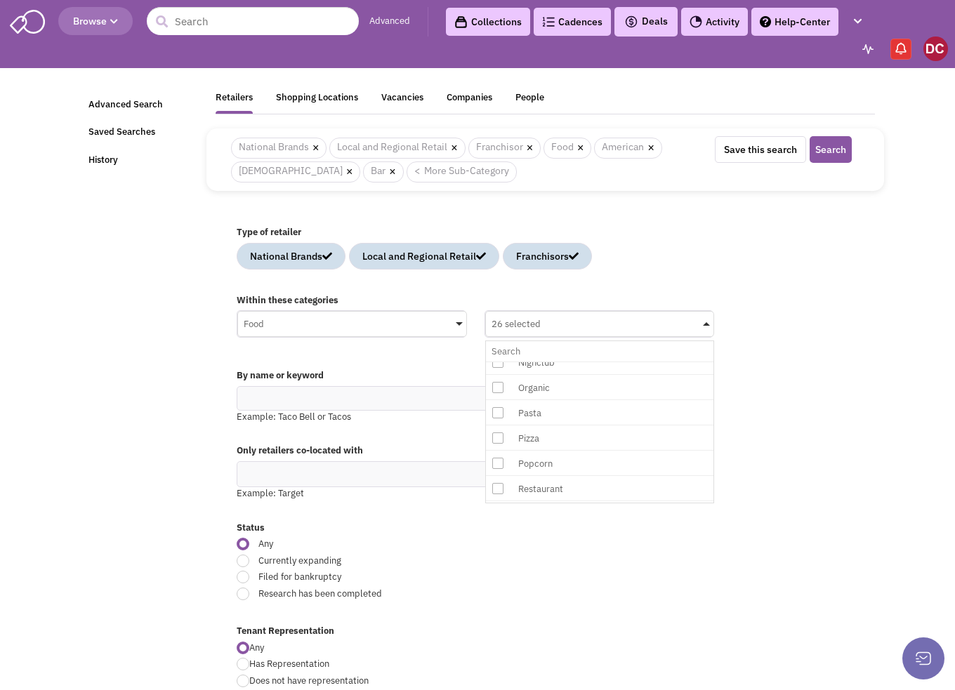
click at [500, 407] on icon at bounding box center [497, 412] width 11 height 11
click at [500, 362] on input "26 selected No results found Sub Category Select All American Asian Bagel Baker…" at bounding box center [600, 351] width 217 height 20
click at [497, 433] on icon at bounding box center [497, 438] width 11 height 11
click at [497, 362] on input "27 selected No results found Sub Category Select All American Asian Bagel Baker…" at bounding box center [600, 351] width 217 height 20
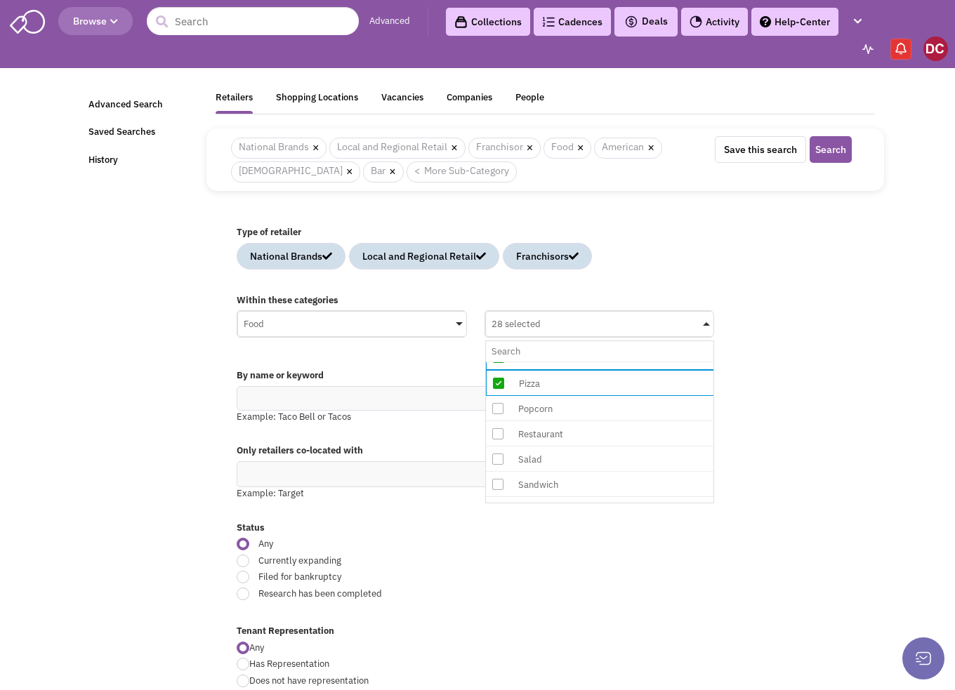
click at [503, 428] on icon at bounding box center [497, 433] width 11 height 11
click at [503, 362] on input "28 selected No results found Sub Category Select All American Asian Bagel Baker…" at bounding box center [600, 351] width 217 height 20
click at [499, 454] on icon at bounding box center [497, 459] width 11 height 11
click at [499, 362] on input "29 selected No results found Sub Category Select All American Asian Bagel Baker…" at bounding box center [600, 351] width 217 height 20
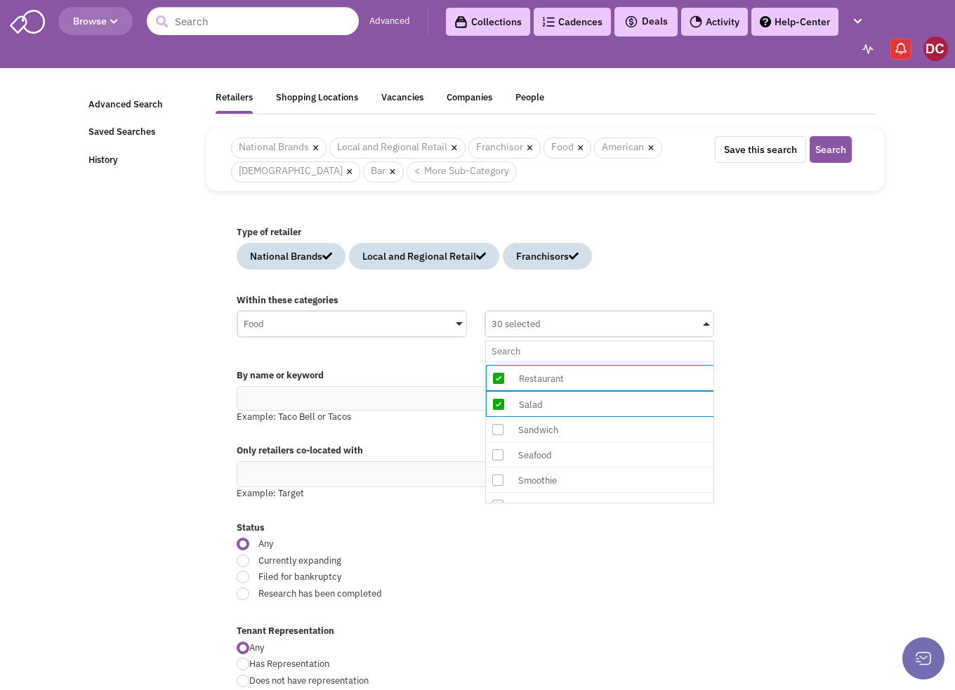
click at [496, 424] on icon at bounding box center [497, 429] width 11 height 11
click at [496, 362] on input "30 selected No results found Sub Category Select All American Asian Bagel Baker…" at bounding box center [600, 351] width 217 height 20
click at [500, 450] on icon at bounding box center [497, 455] width 11 height 11
click at [500, 362] on input "31 selected No results found Sub Category Select All American Asian Bagel Baker…" at bounding box center [600, 351] width 217 height 20
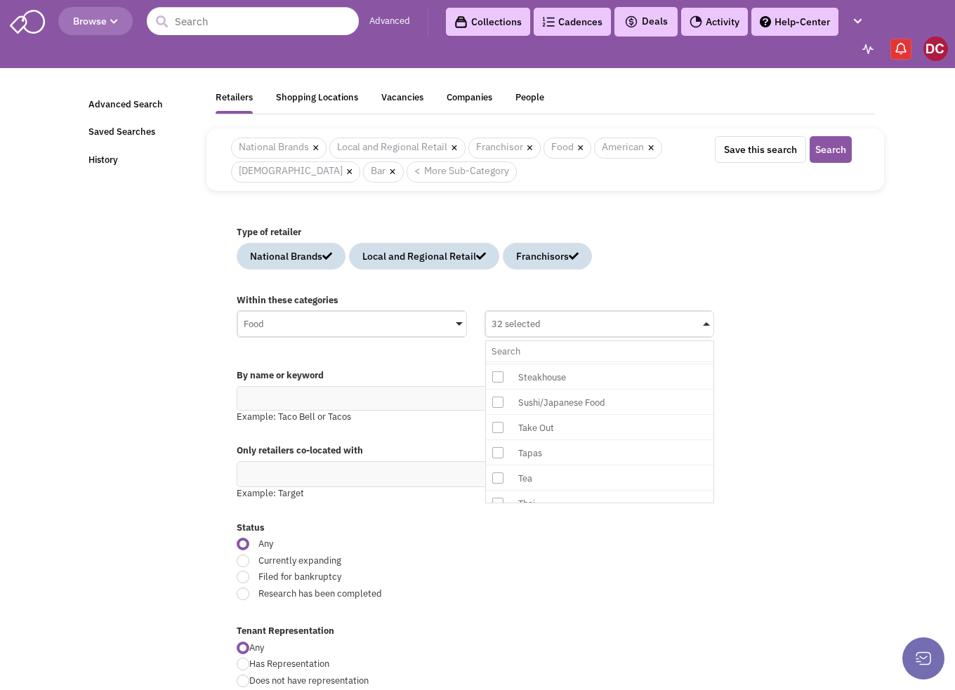
scroll to position [1543, 0]
click at [496, 385] on icon at bounding box center [497, 390] width 11 height 11
click at [496, 362] on input "32 selected No results found Sub Category Select All American Asian Bagel Baker…" at bounding box center [600, 351] width 217 height 20
click at [499, 405] on icon at bounding box center [497, 410] width 11 height 11
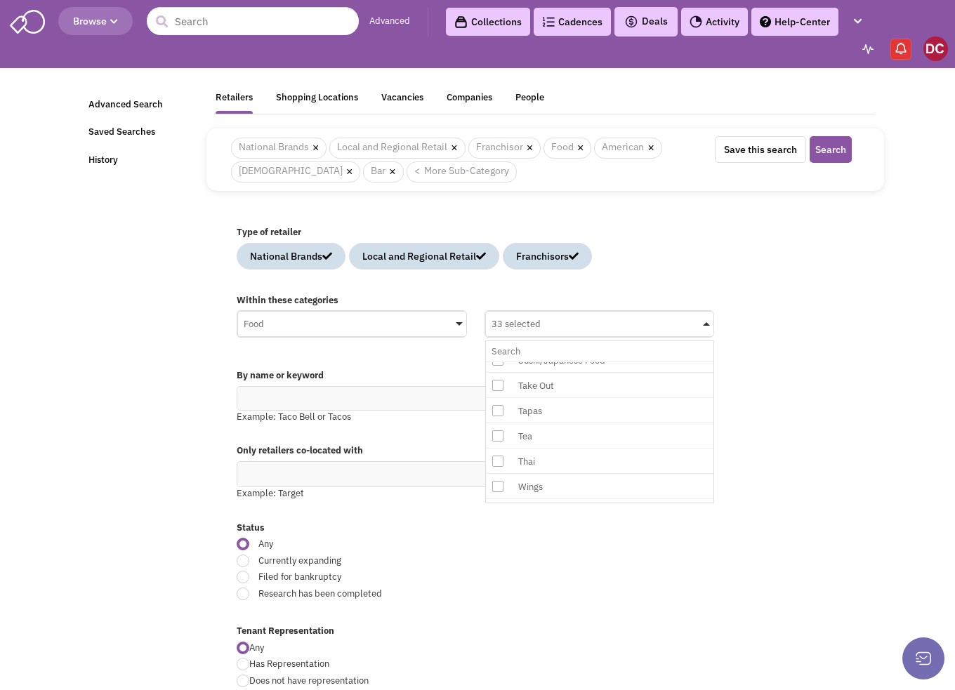
click at [499, 362] on input "33 selected No results found Sub Category Select All American Asian Bagel Baker…" at bounding box center [600, 351] width 217 height 20
click at [498, 457] on icon at bounding box center [497, 462] width 11 height 11
click at [498, 362] on input "34 selected No results found Sub Category Select All American Asian Bagel Baker…" at bounding box center [600, 351] width 217 height 20
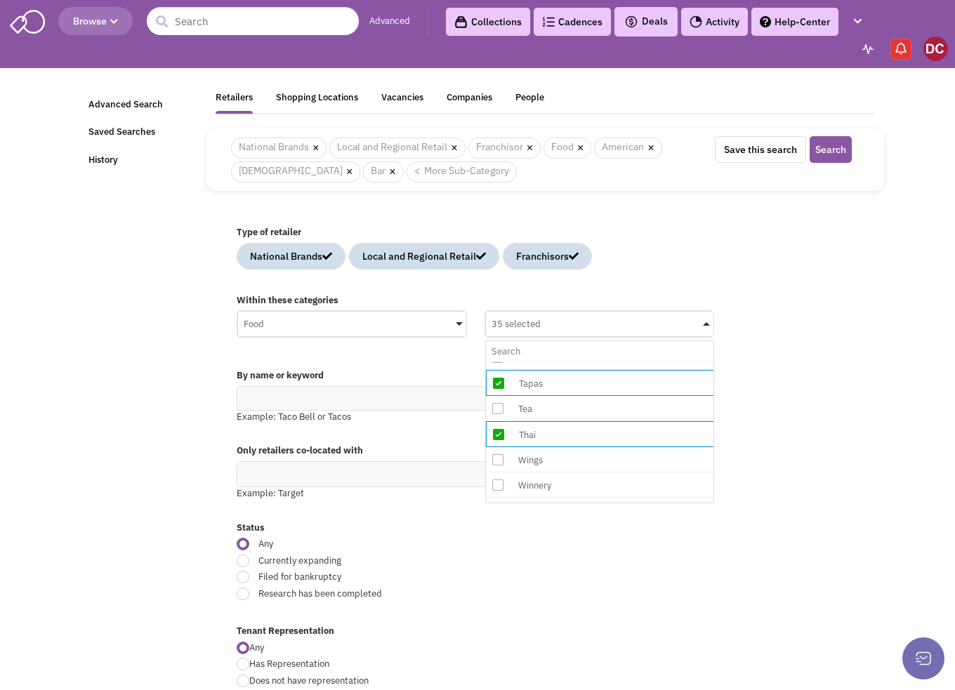
scroll to position [1643, 0]
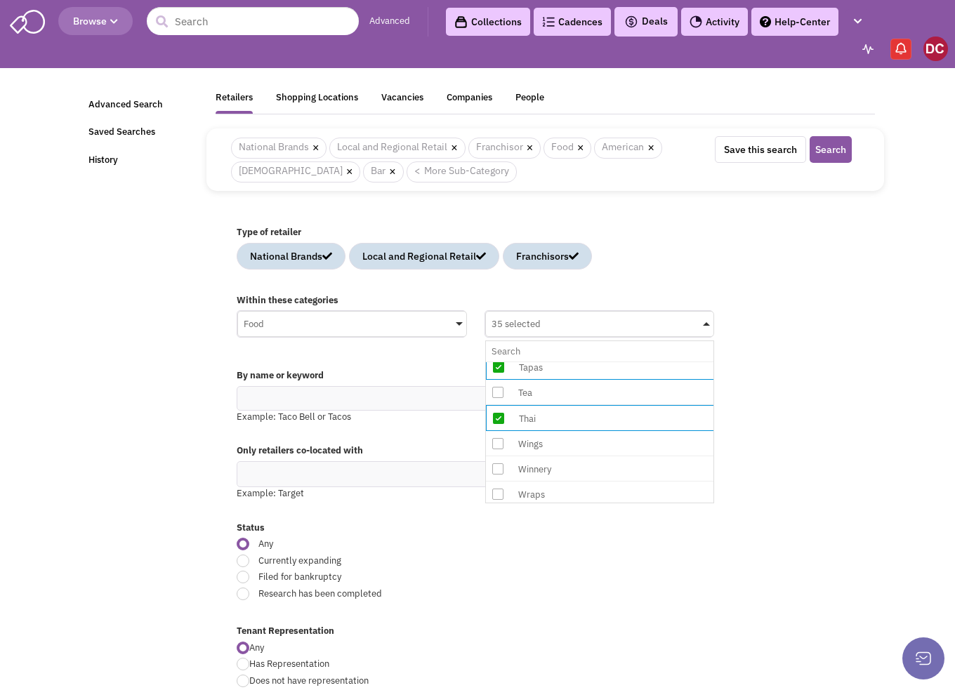
click at [708, 322] on span at bounding box center [706, 324] width 7 height 4
click at [708, 341] on input "35 selected No results found Sub Category Select All American Asian Bagel Baker…" at bounding box center [600, 351] width 217 height 20
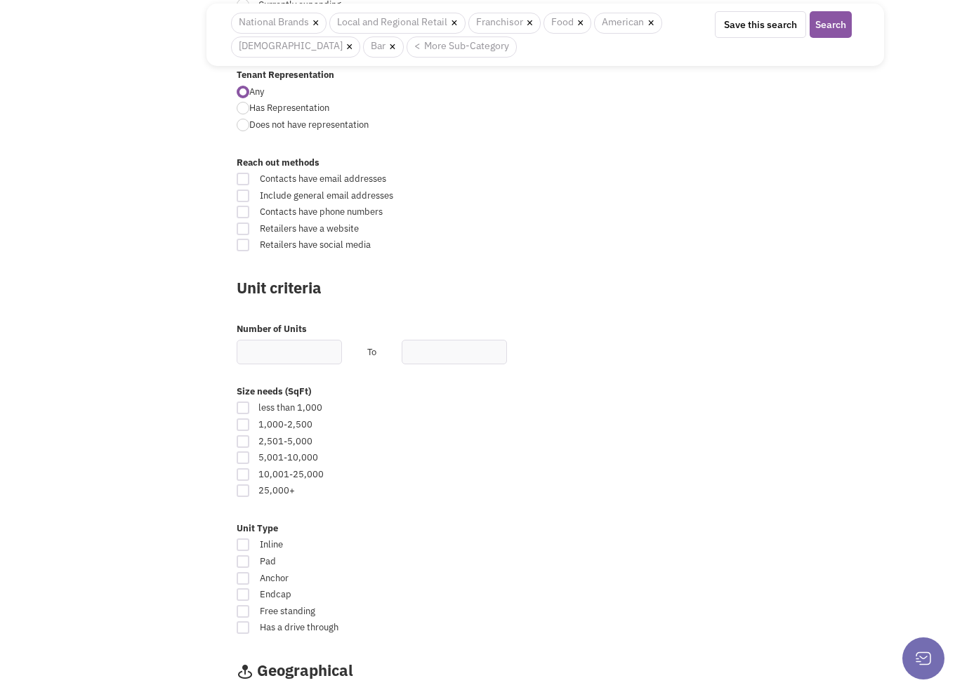
scroll to position [632, 0]
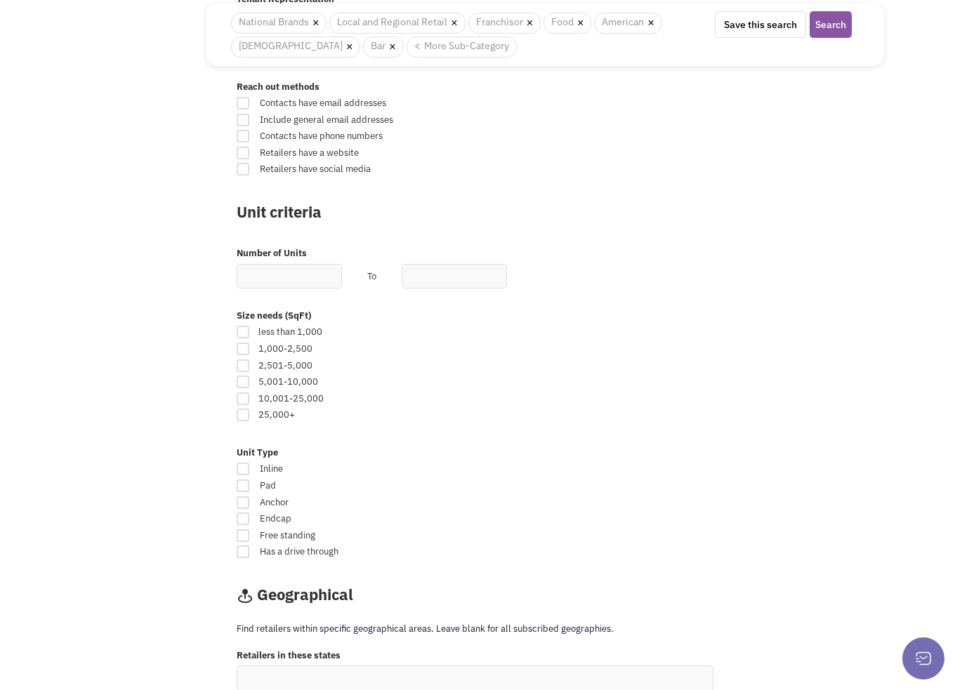
click at [243, 364] on div at bounding box center [243, 366] width 13 height 13
click at [251, 364] on input "checkbox" at bounding box center [255, 366] width 9 height 9
checkbox input "true"
click at [242, 377] on div at bounding box center [243, 382] width 13 height 13
click at [251, 379] on input "checkbox" at bounding box center [255, 383] width 9 height 9
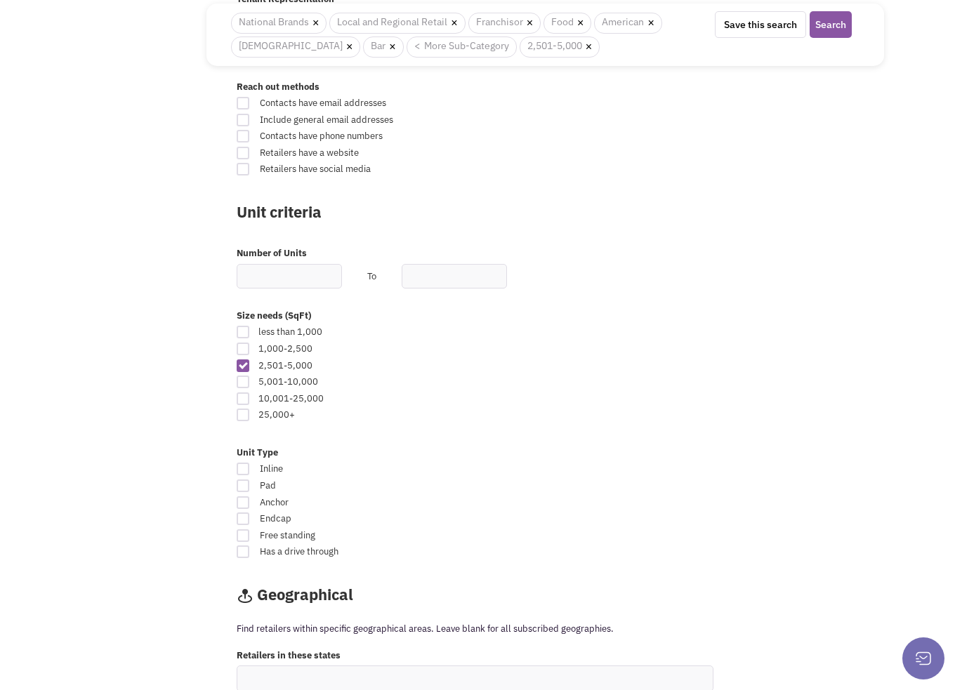
checkbox input "true"
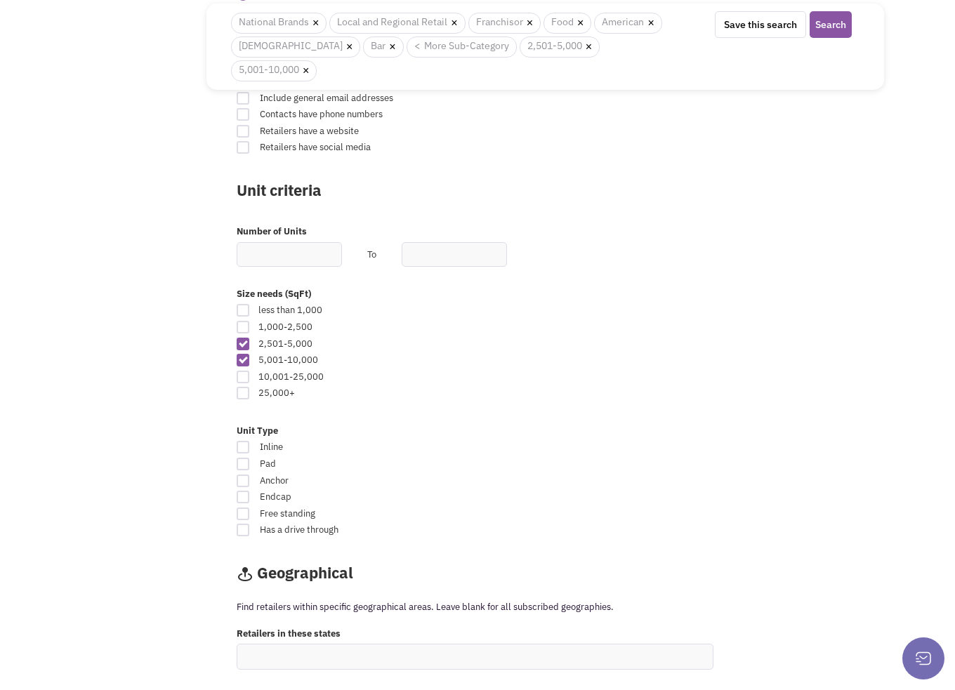
scroll to position [702, 0]
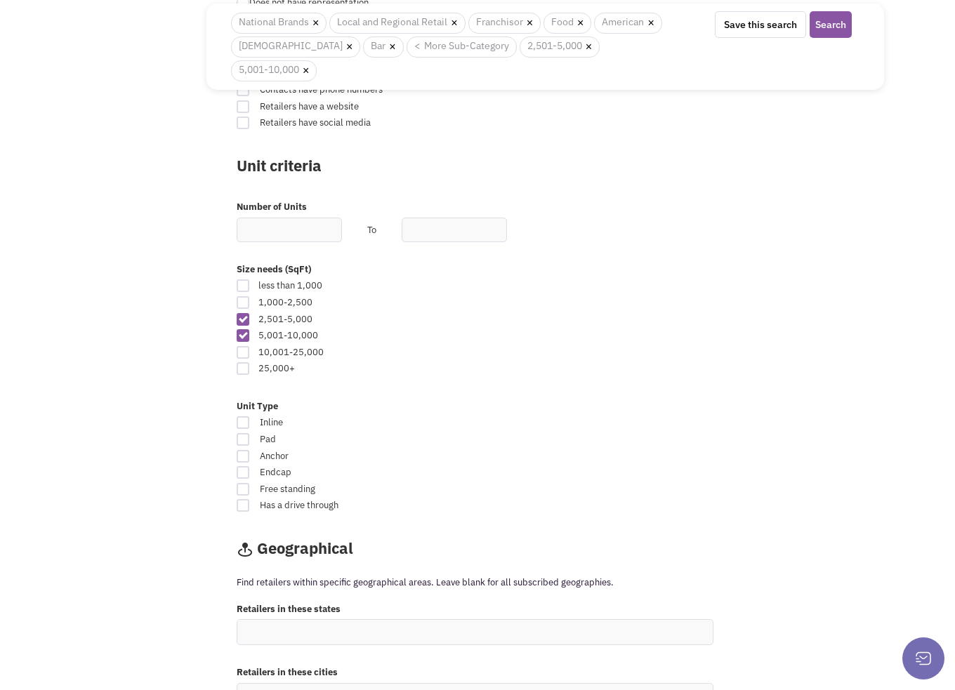
click at [244, 433] on div at bounding box center [243, 439] width 13 height 13
click at [559, 436] on input "Pad" at bounding box center [563, 440] width 9 height 9
checkbox input "true"
click at [240, 466] on div at bounding box center [243, 472] width 13 height 13
click at [559, 469] on input "Endcap" at bounding box center [563, 473] width 9 height 9
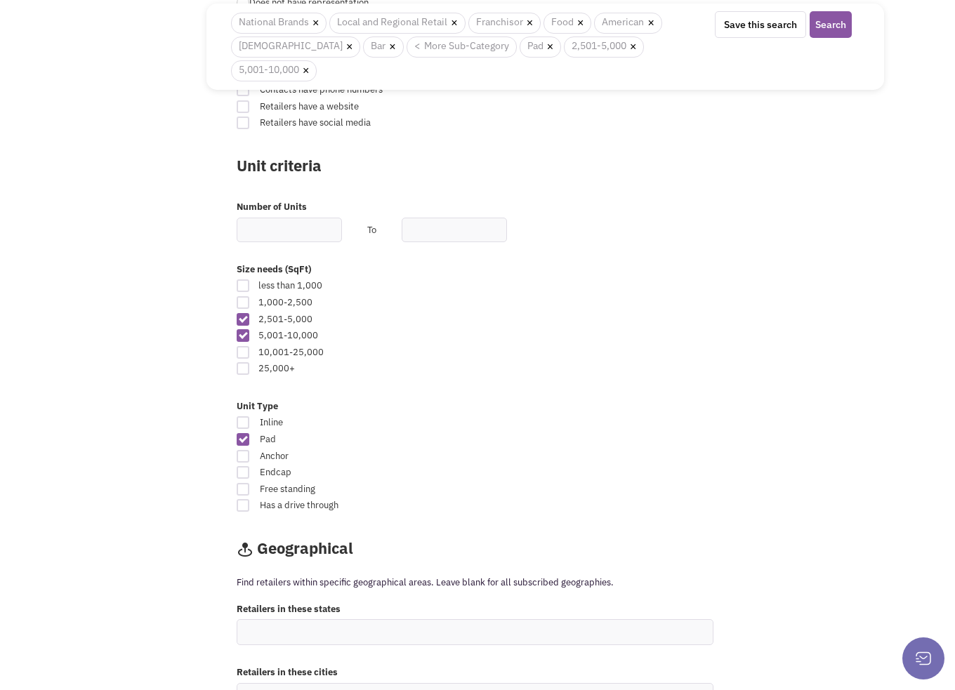
checkbox input "true"
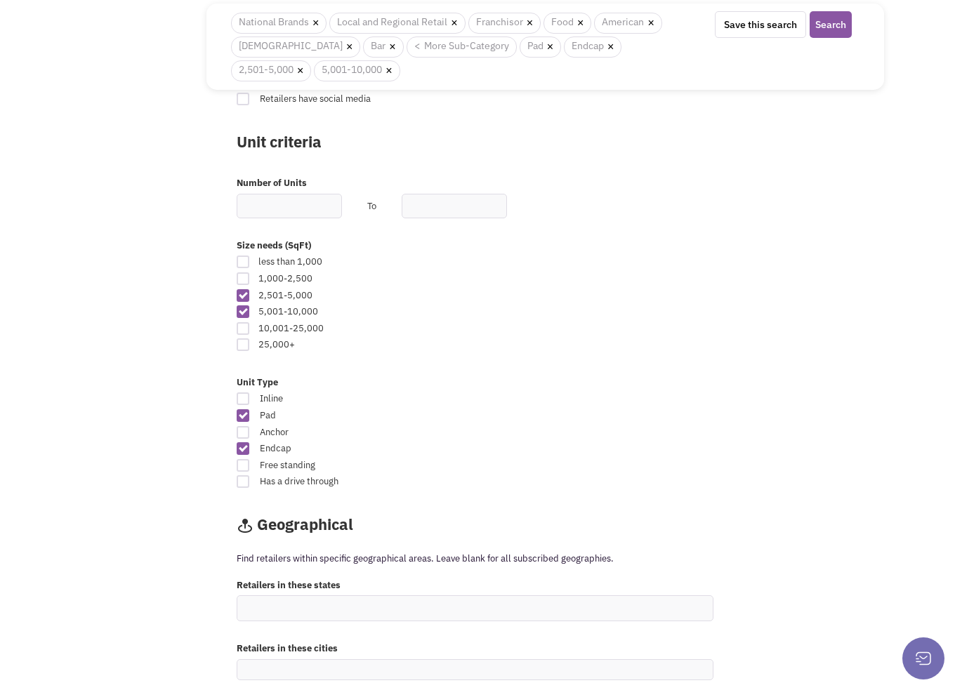
click at [244, 461] on div at bounding box center [243, 465] width 13 height 13
click at [559, 462] on input "Free standing" at bounding box center [563, 466] width 9 height 9
checkbox input "true"
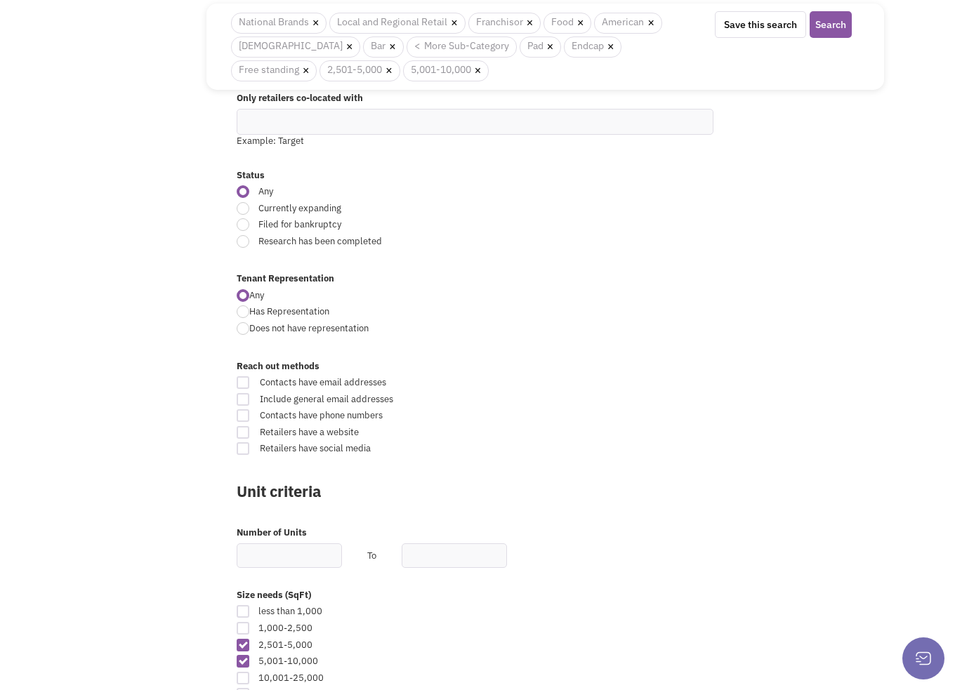
scroll to position [162, 0]
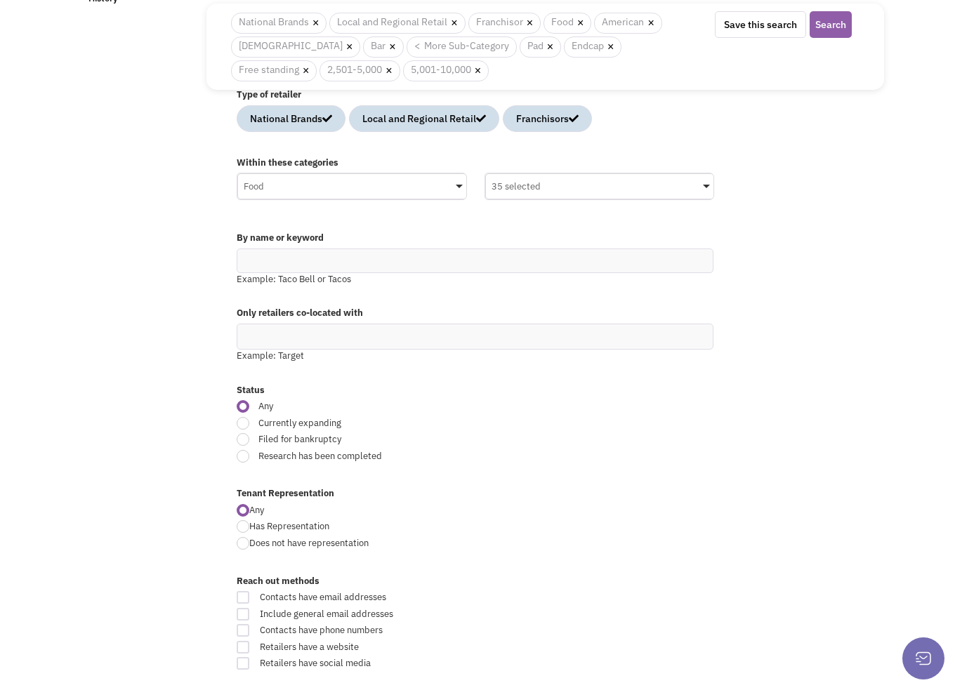
click at [827, 26] on button "Search" at bounding box center [831, 24] width 42 height 27
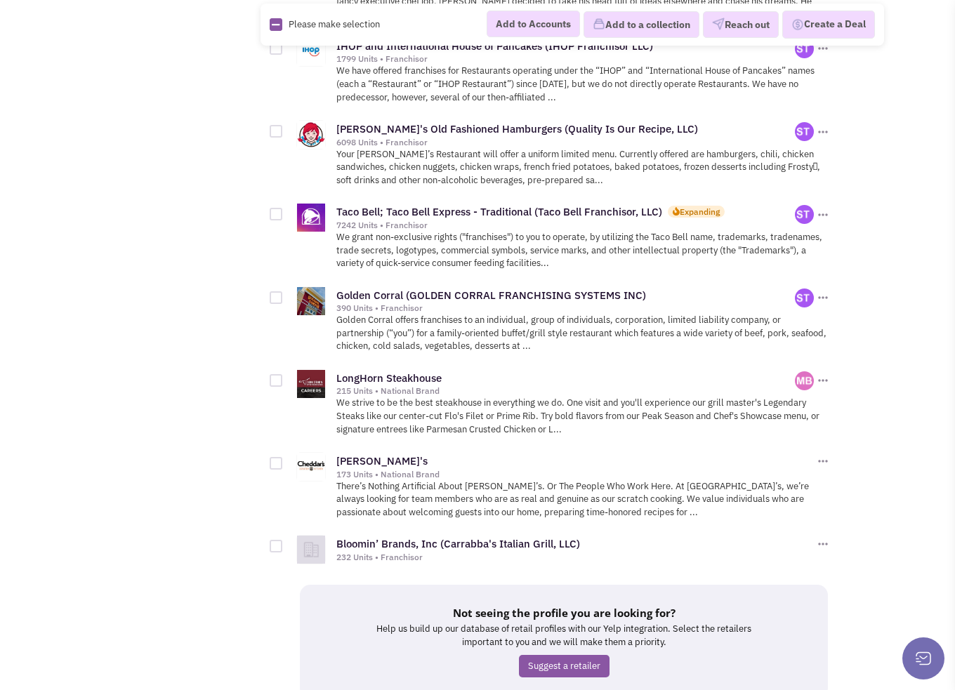
scroll to position [1685, 0]
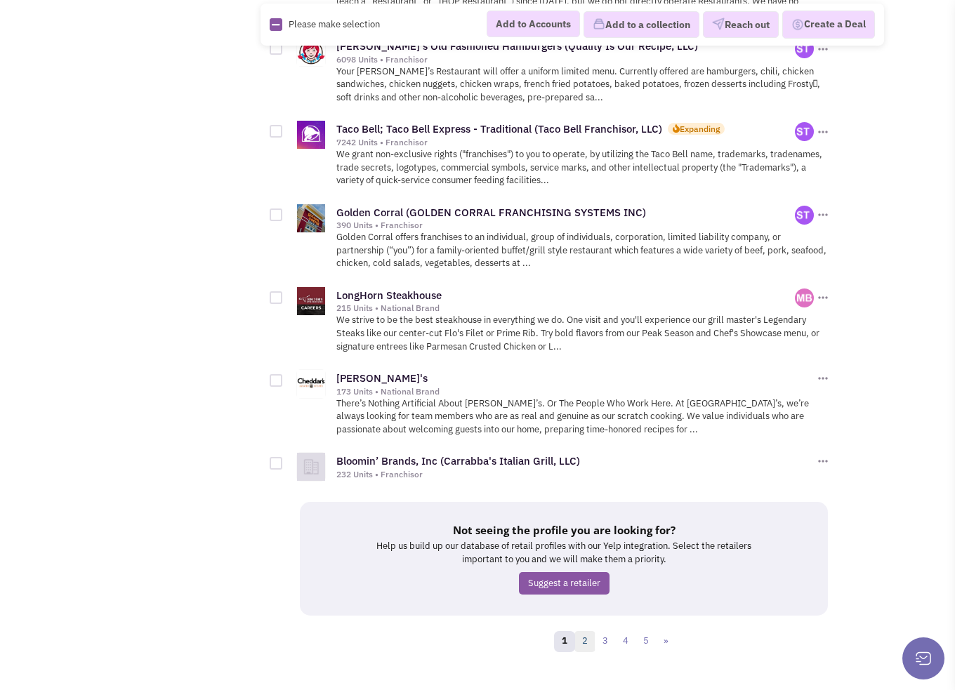
click at [588, 631] on link "2" at bounding box center [585, 641] width 21 height 21
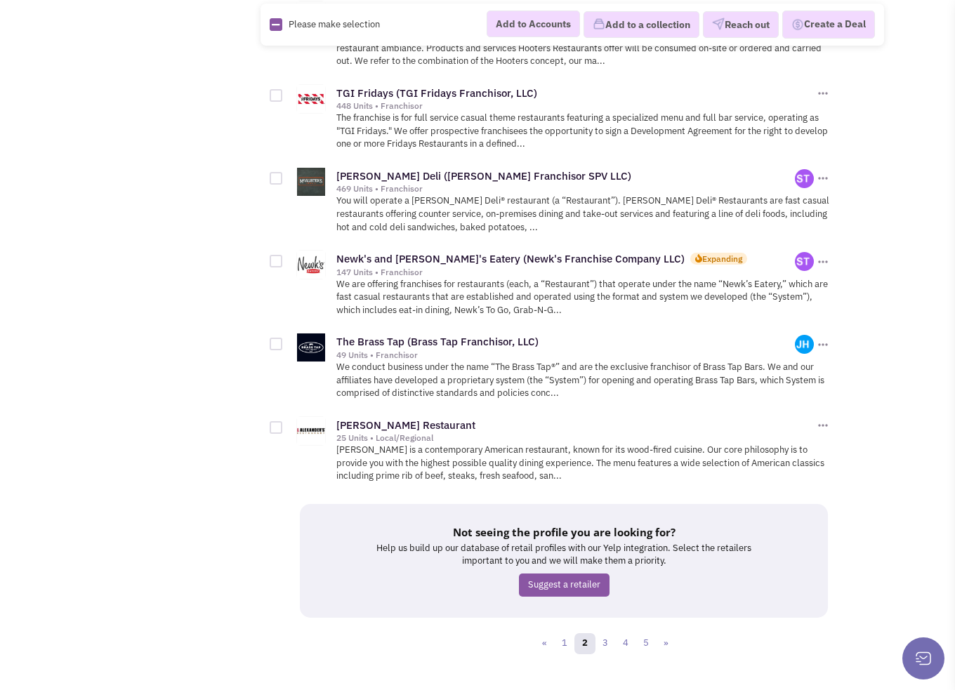
scroll to position [1761, 0]
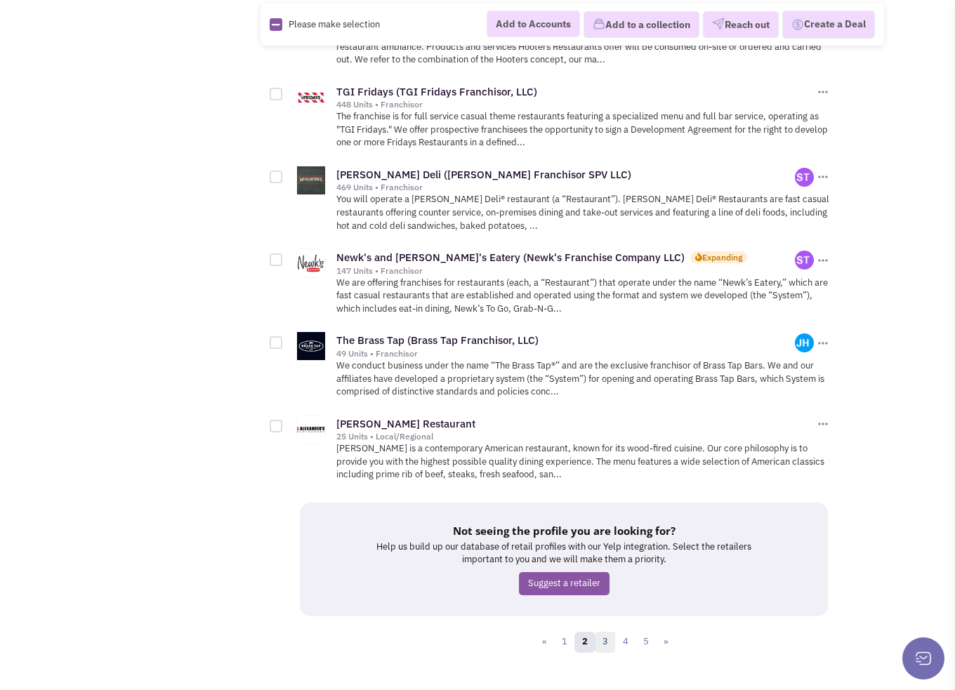
click at [607, 632] on link "3" at bounding box center [605, 642] width 21 height 21
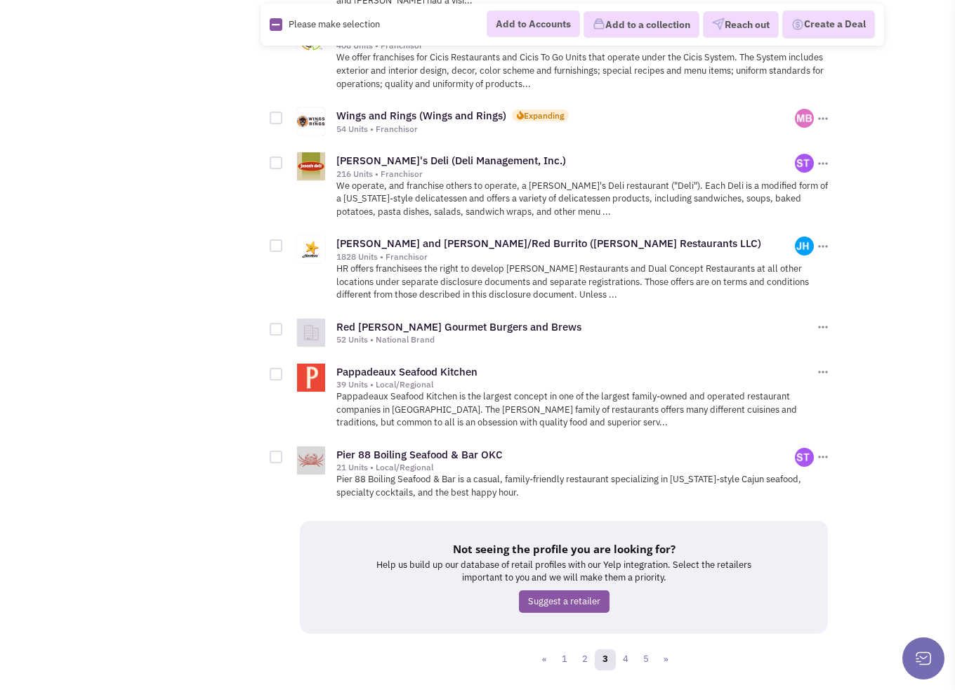
scroll to position [1636, 0]
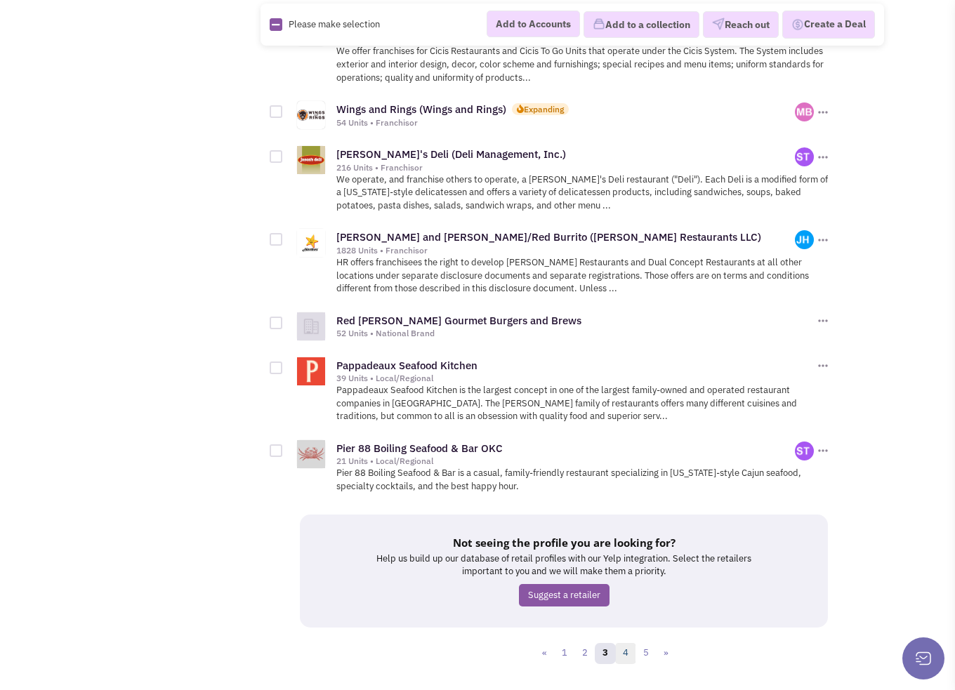
click at [629, 643] on link "4" at bounding box center [625, 653] width 21 height 21
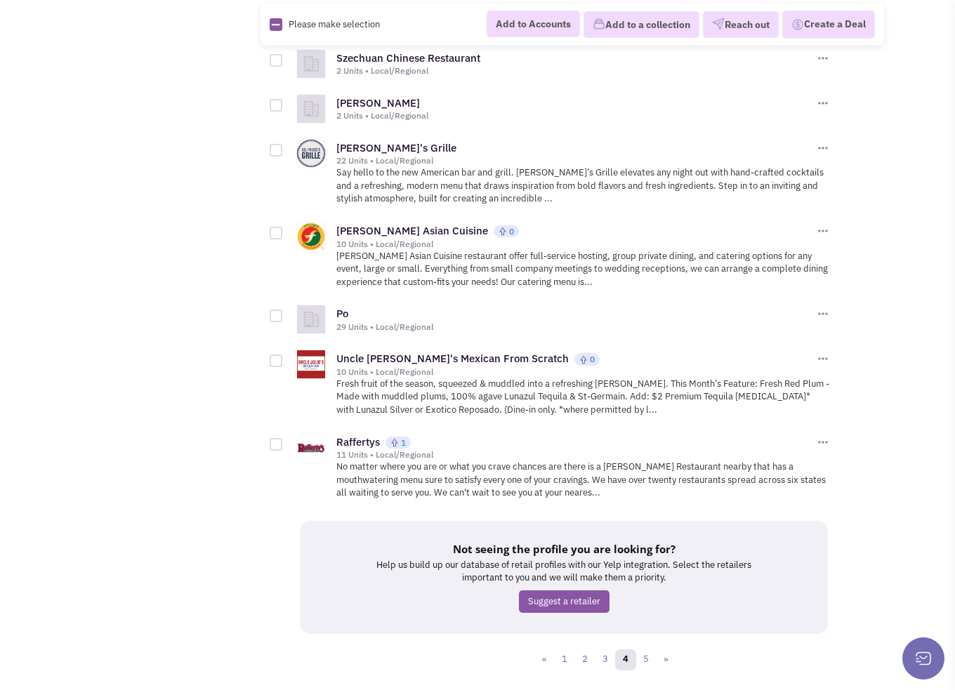
scroll to position [1599, 0]
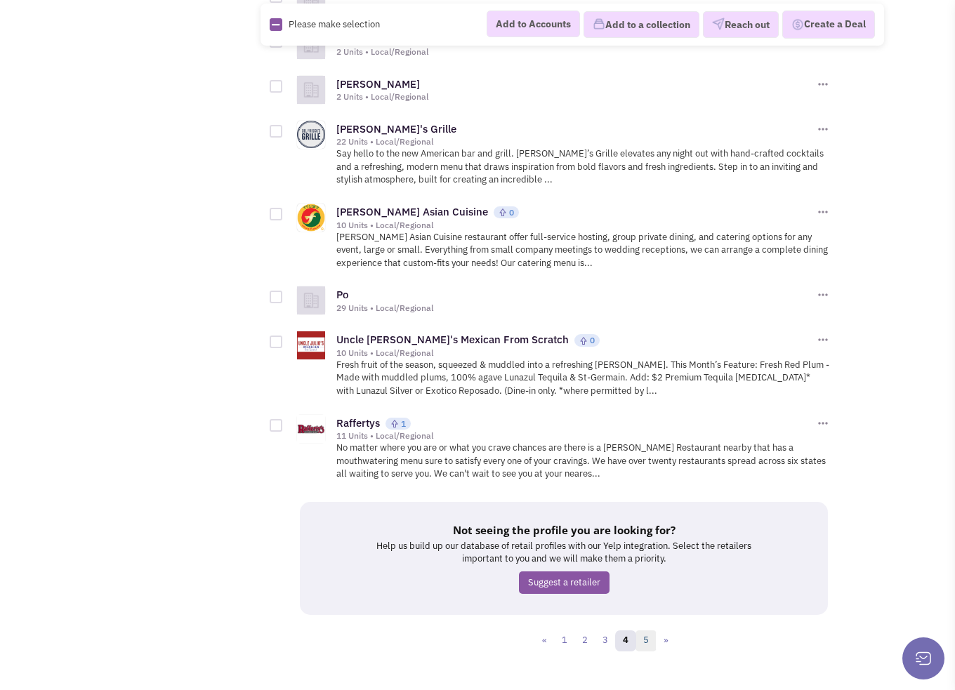
click at [648, 631] on link "5" at bounding box center [646, 641] width 21 height 21
